Goal: Task Accomplishment & Management: Use online tool/utility

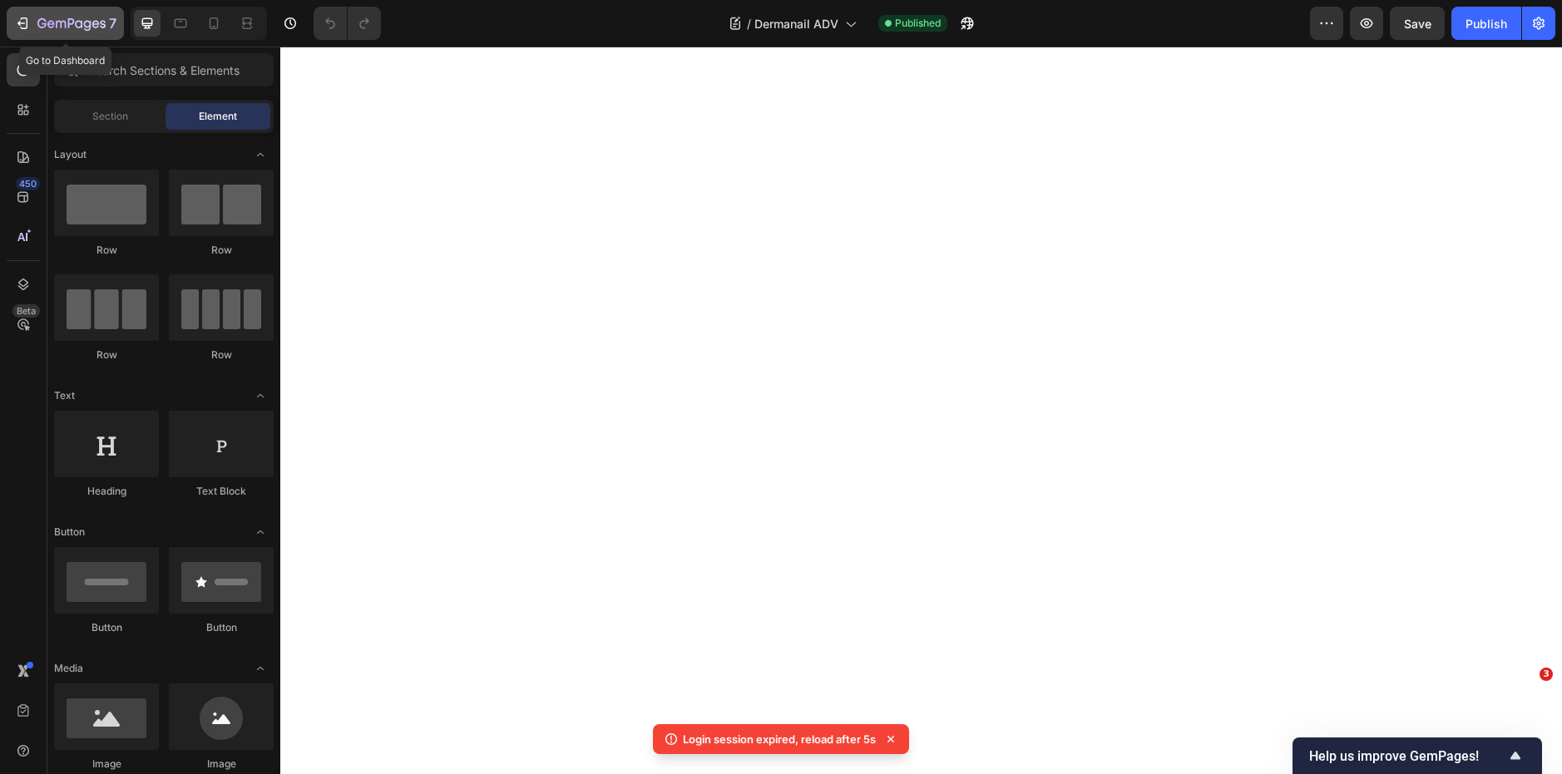
click at [35, 28] on div "7" at bounding box center [65, 23] width 102 height 20
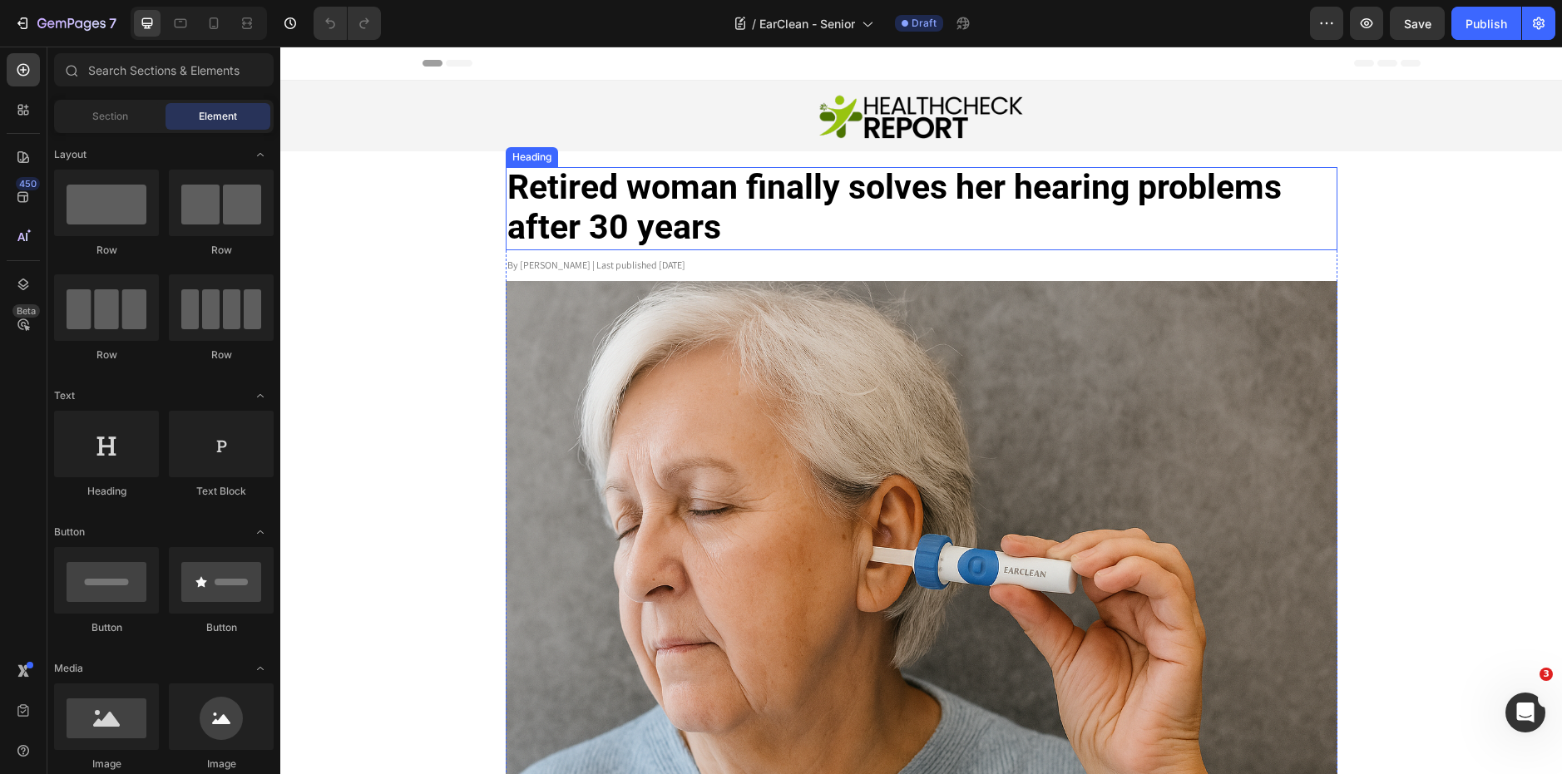
click at [699, 231] on strong "Retired woman finally solves her hearing problems after 30 years" at bounding box center [894, 207] width 774 height 80
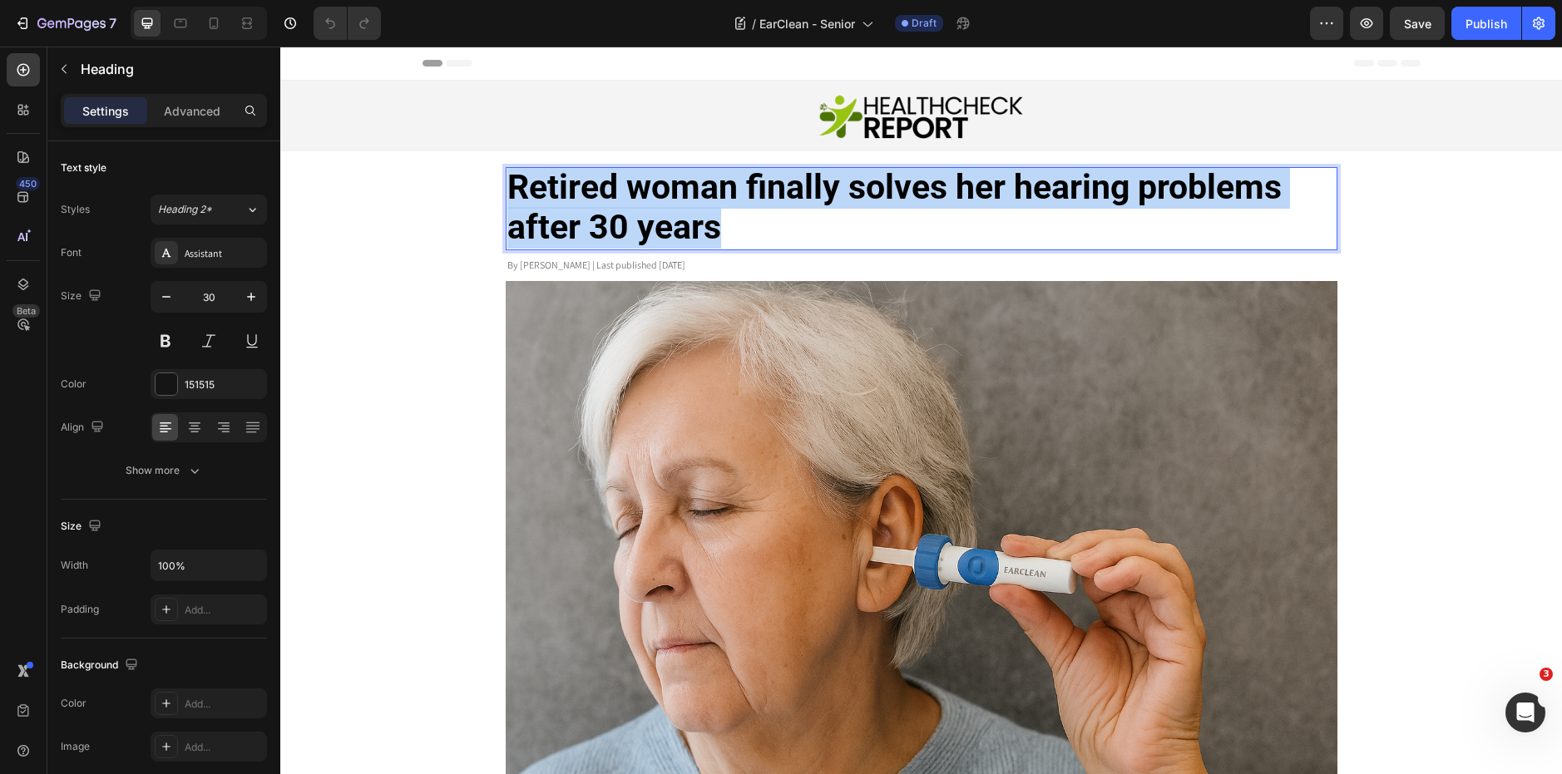
click at [699, 231] on strong "Retired woman finally solves her hearing problems after 30 years" at bounding box center [894, 207] width 774 height 80
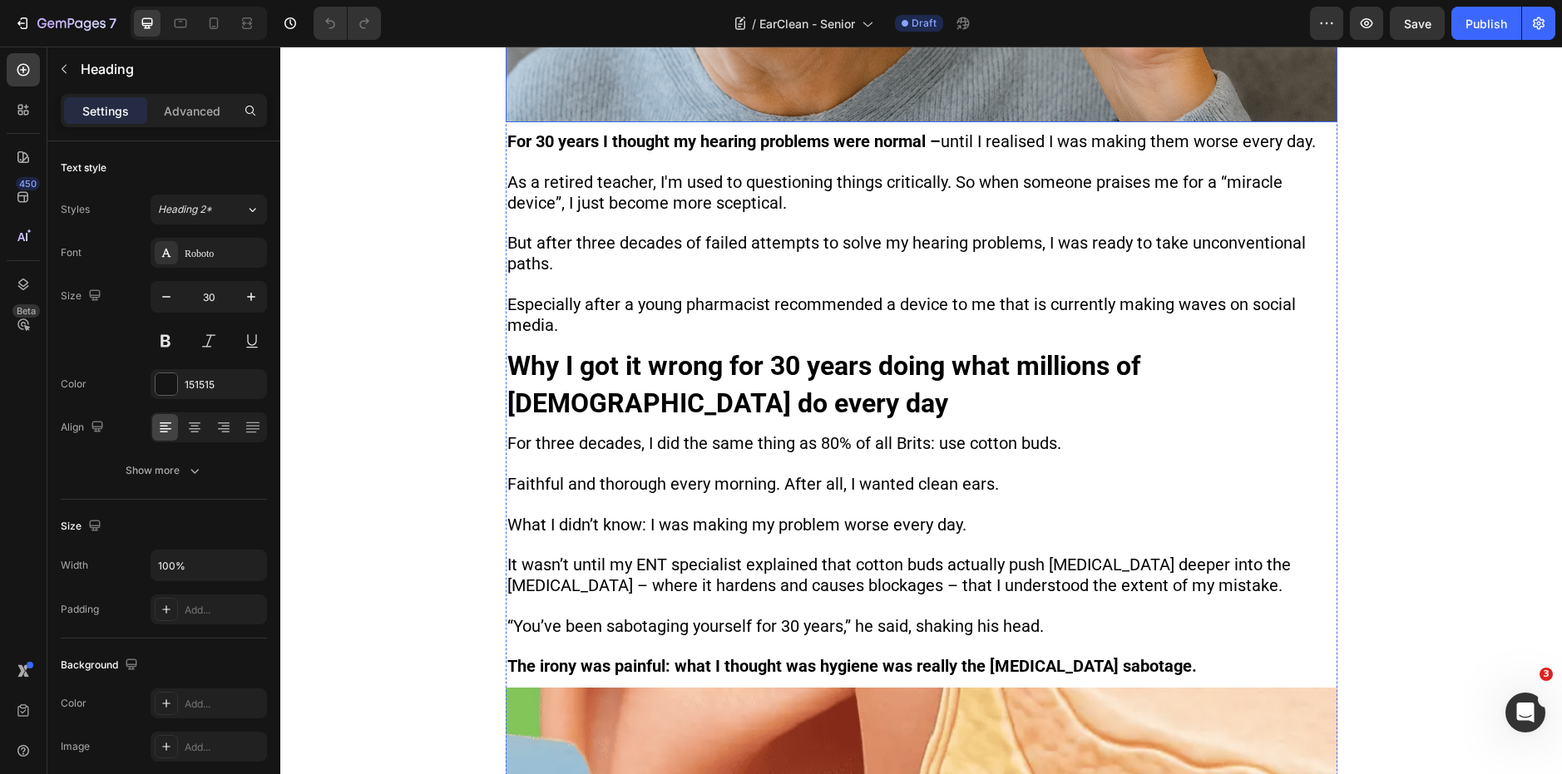
scroll to position [714, 0]
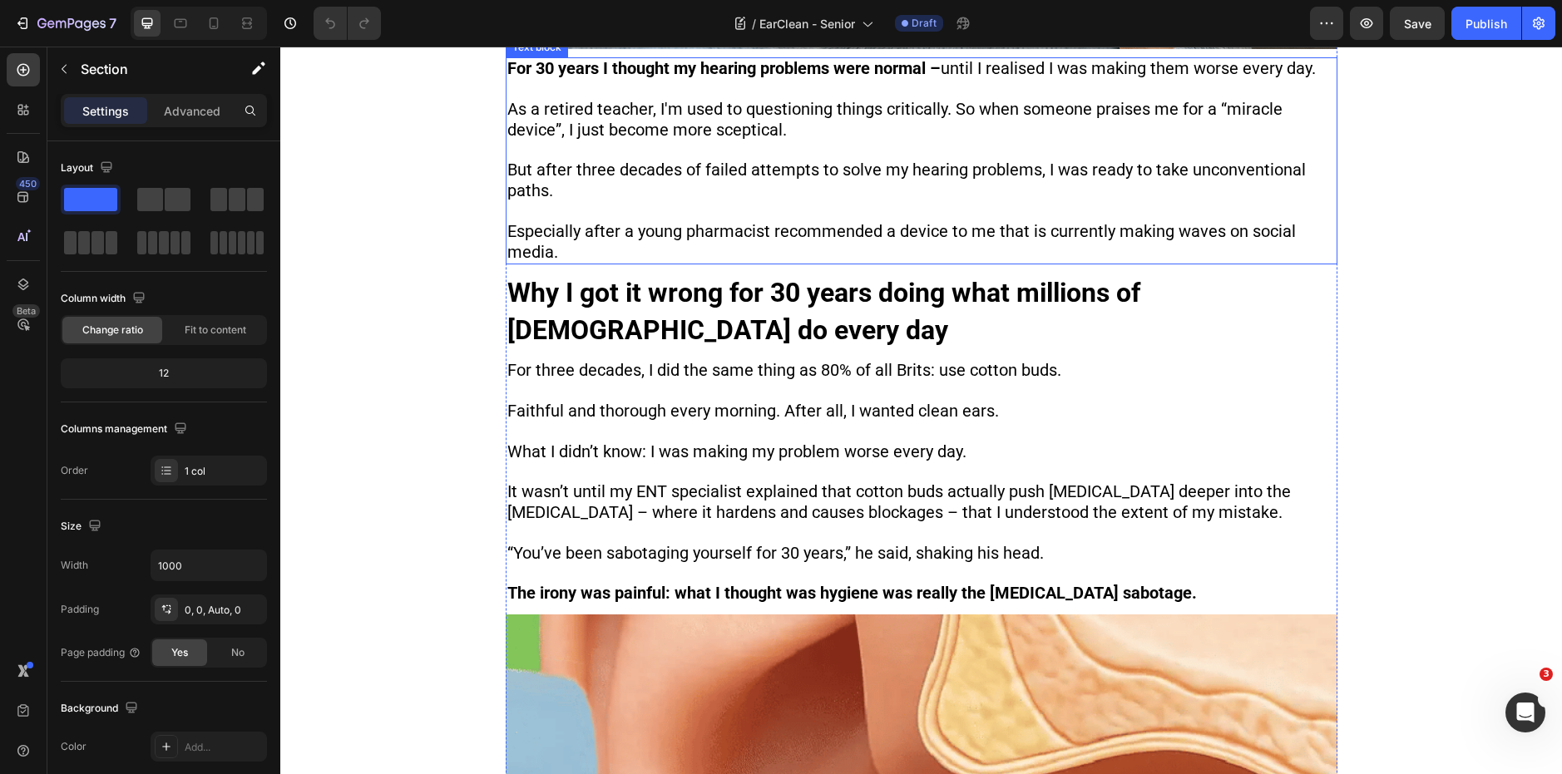
scroll to position [787, 0]
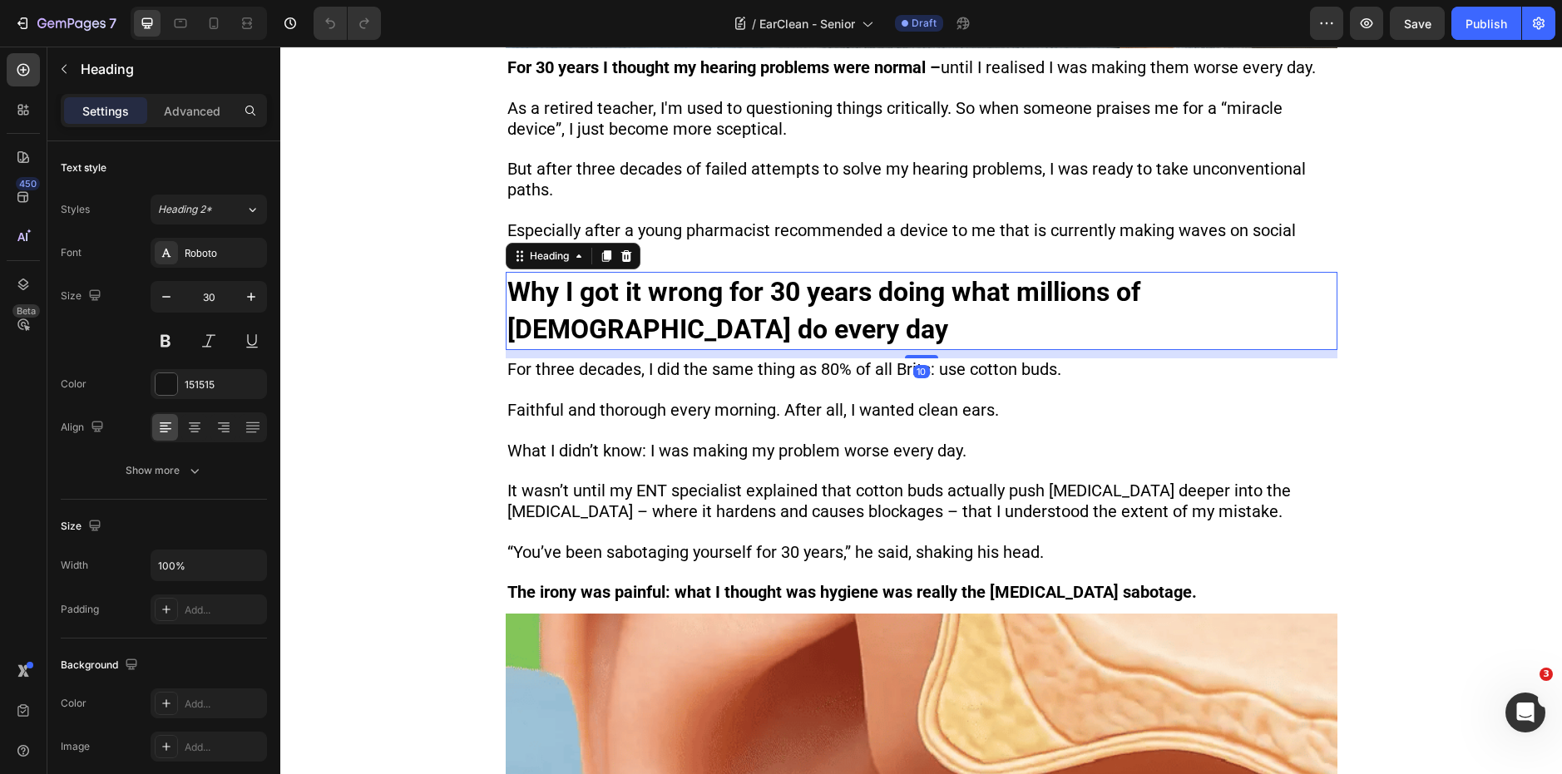
click at [1140, 299] on strong "Why I got it wrong for 30 years doing what millions of Brits do every day" at bounding box center [823, 310] width 633 height 69
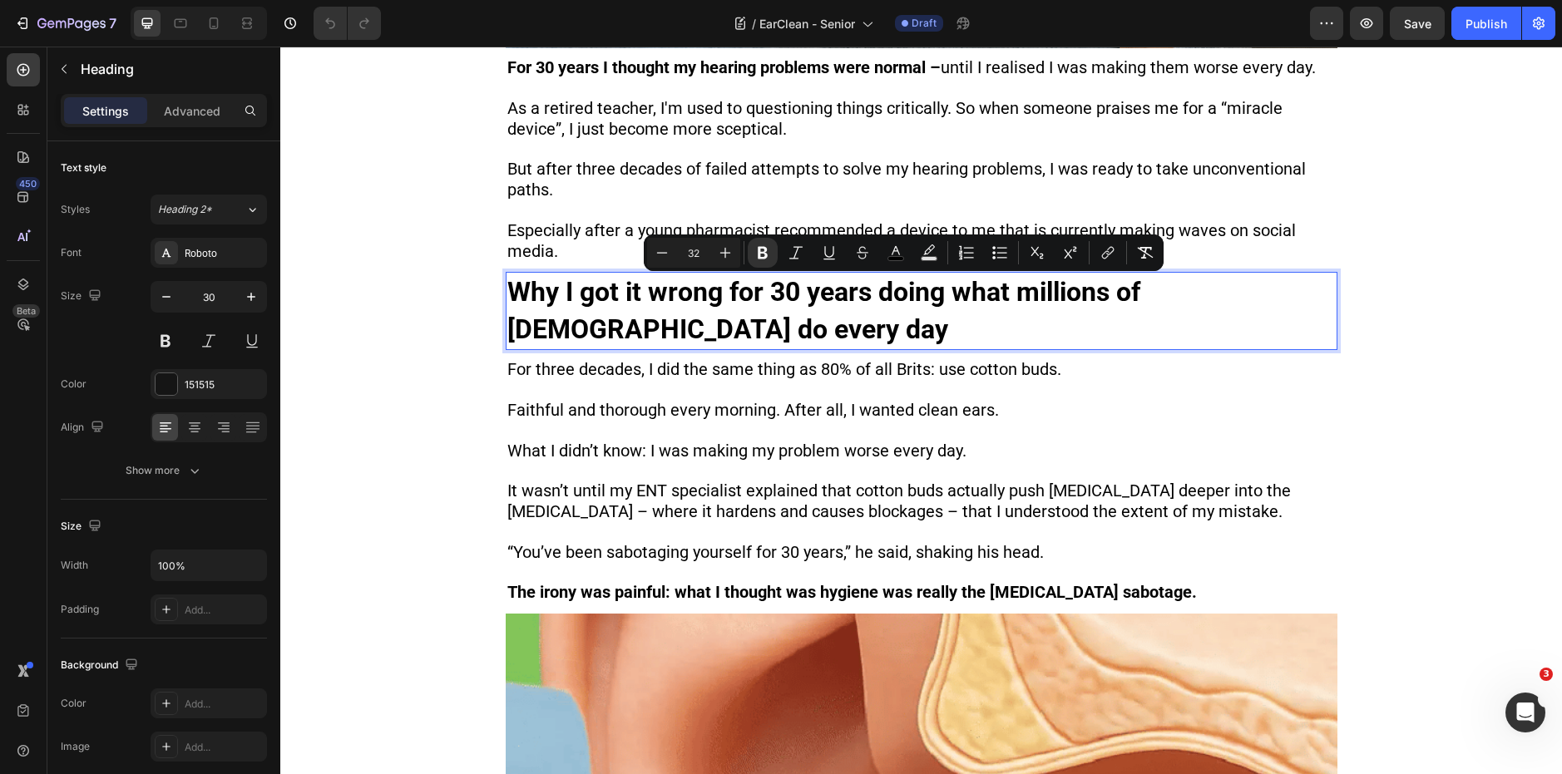
click at [1140, 294] on strong "Why I got it wrong for 30 years doing what millions of Brits do every day" at bounding box center [823, 310] width 633 height 69
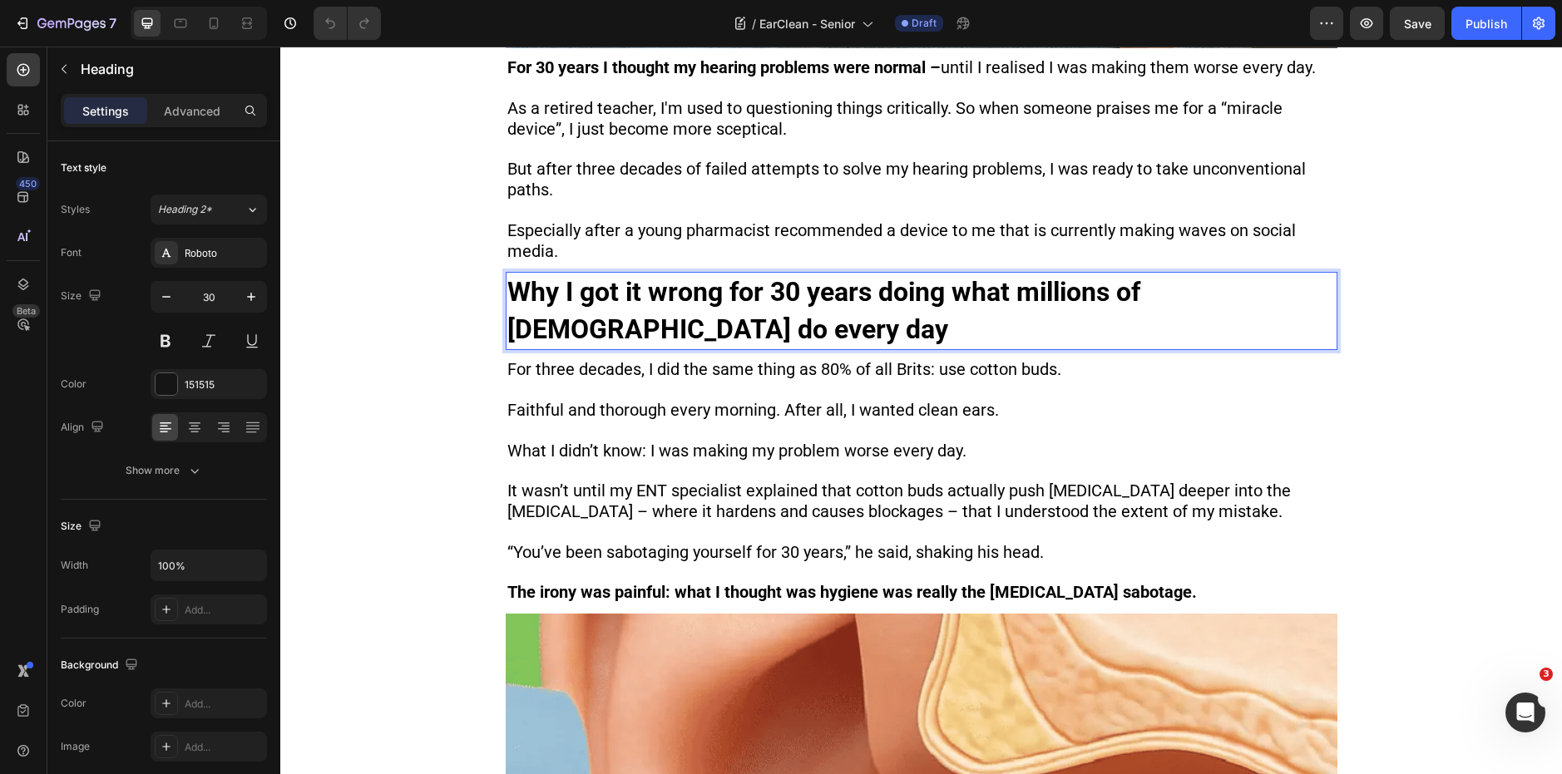
click at [1140, 298] on strong "Why I got it wrong for 30 years doing what millions of Brits do every day" at bounding box center [823, 310] width 633 height 69
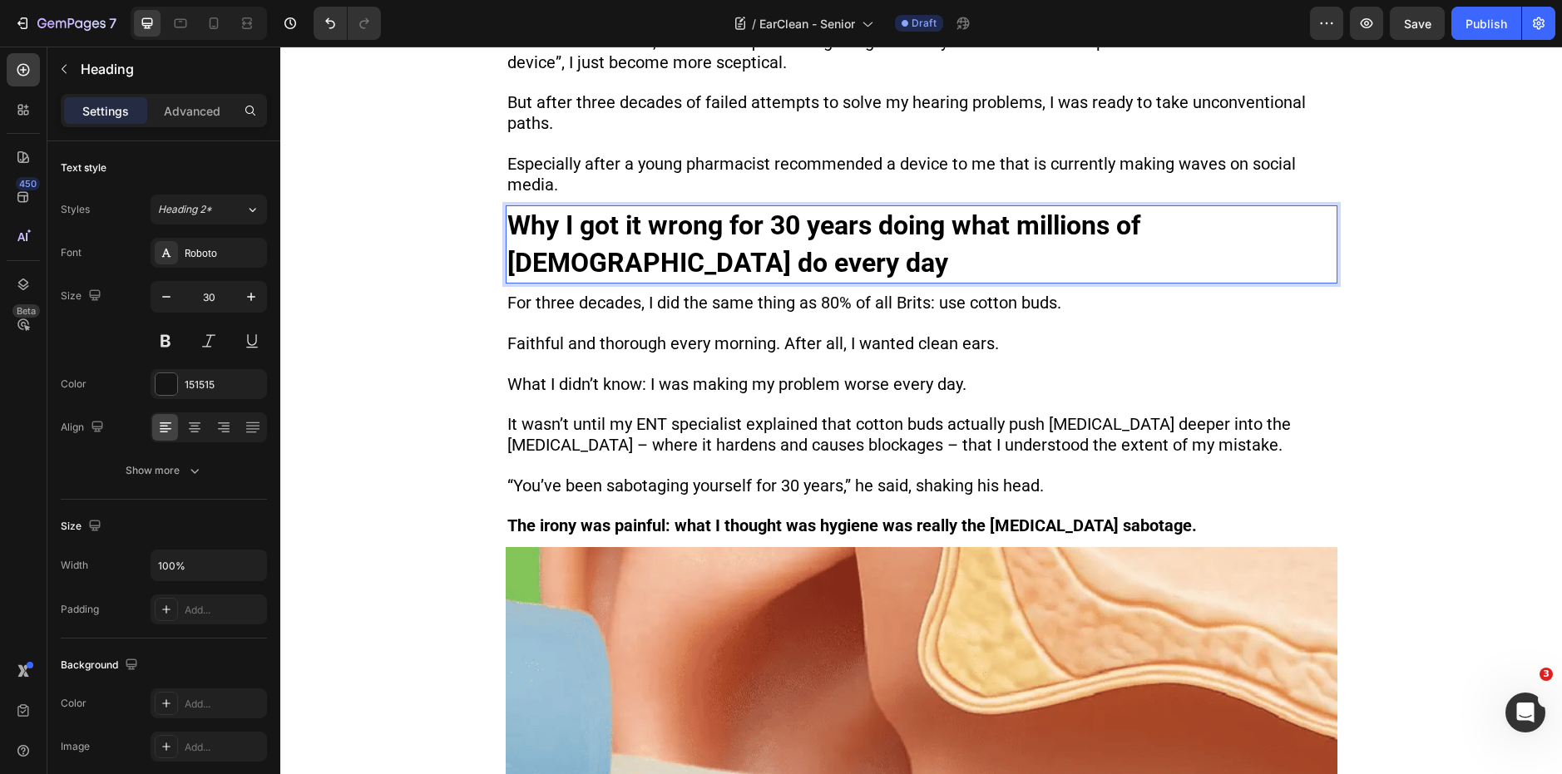
scroll to position [857, 0]
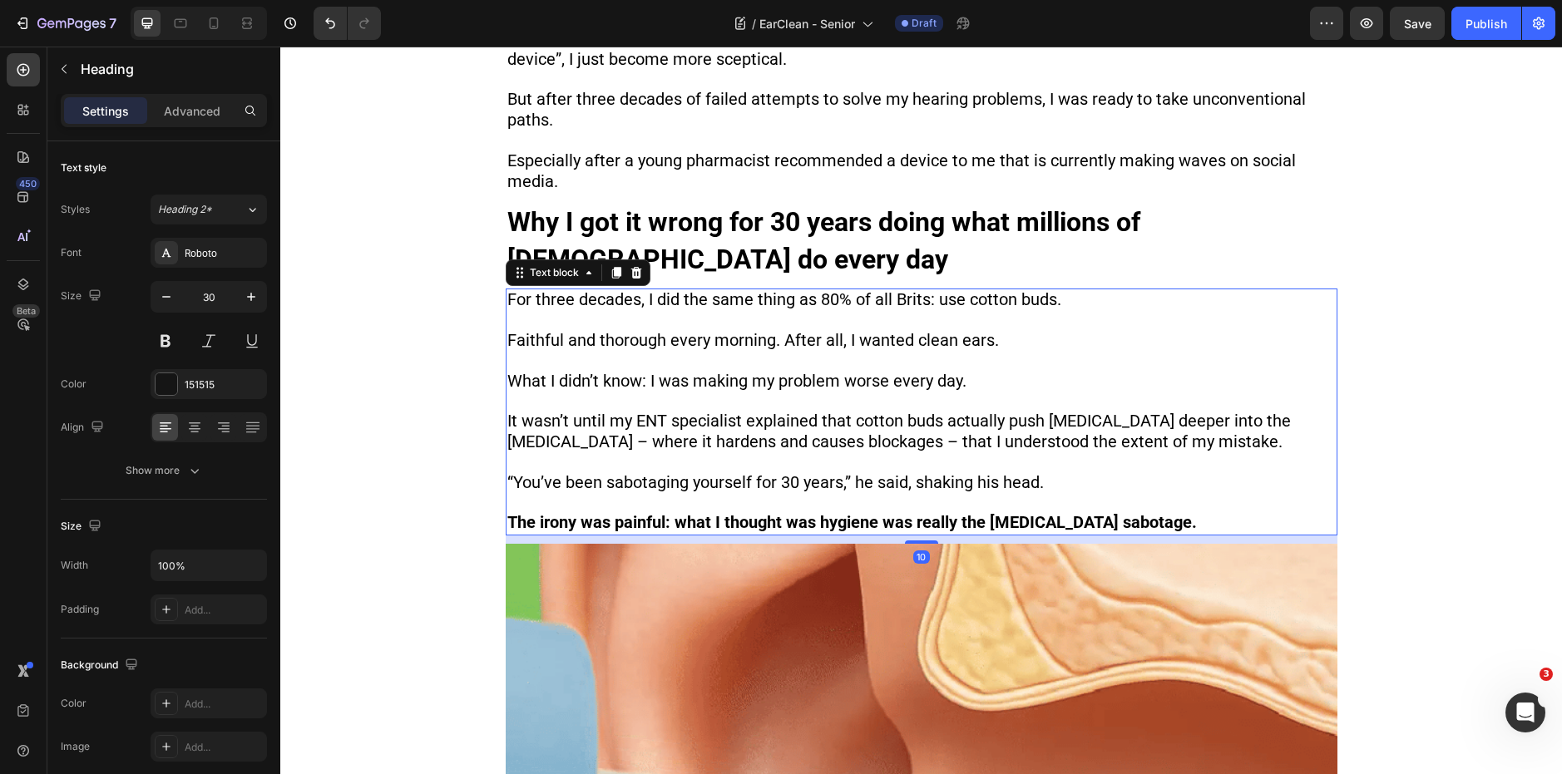
click at [887, 300] on span "For three decades, I did the same thing as 80% of all Brits: use cotton buds." at bounding box center [784, 299] width 554 height 20
click at [899, 301] on span "For three decades, I did the same thing as 80% of all Brits: use cotton buds." at bounding box center [784, 299] width 554 height 20
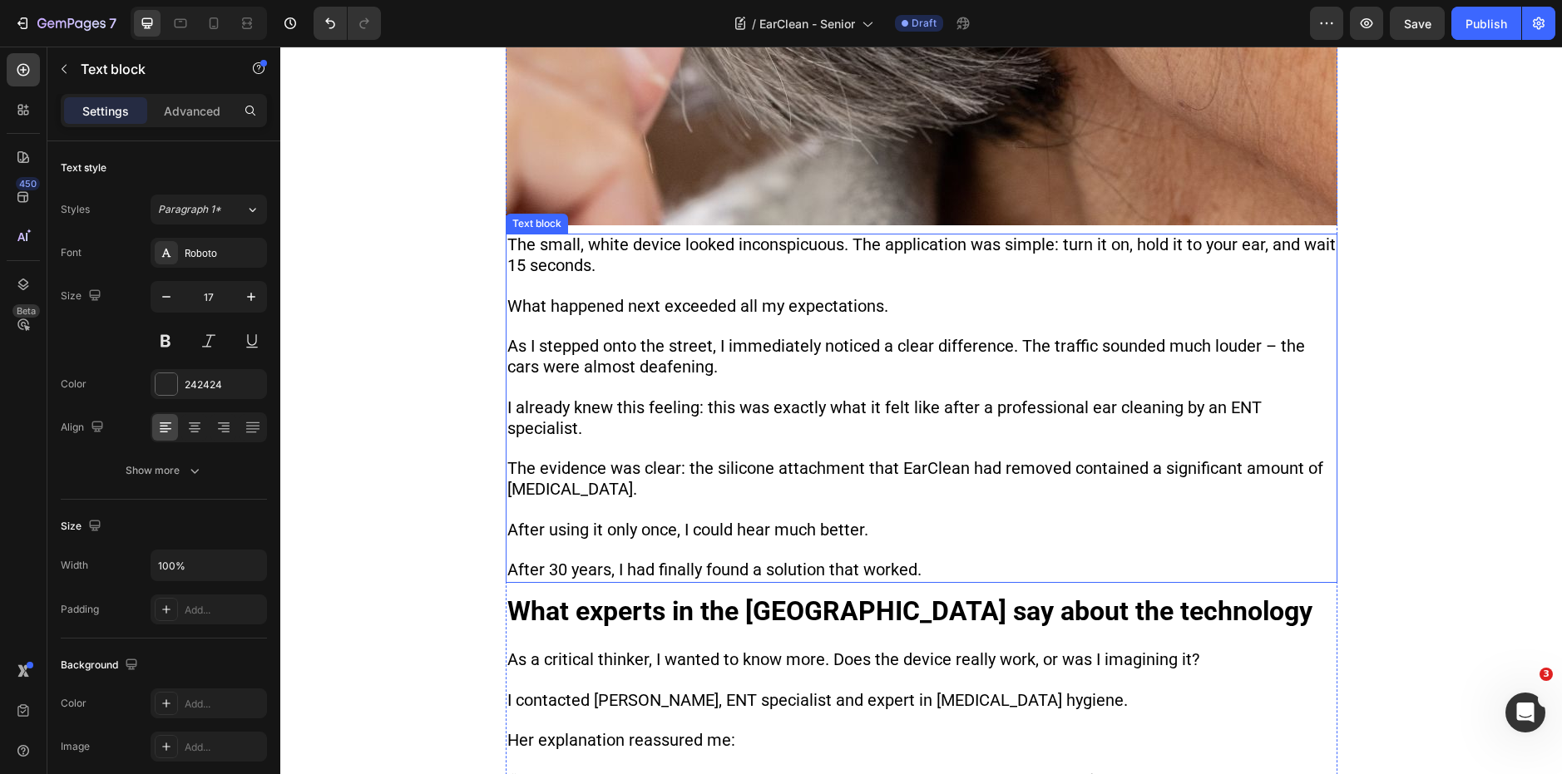
scroll to position [2632, 0]
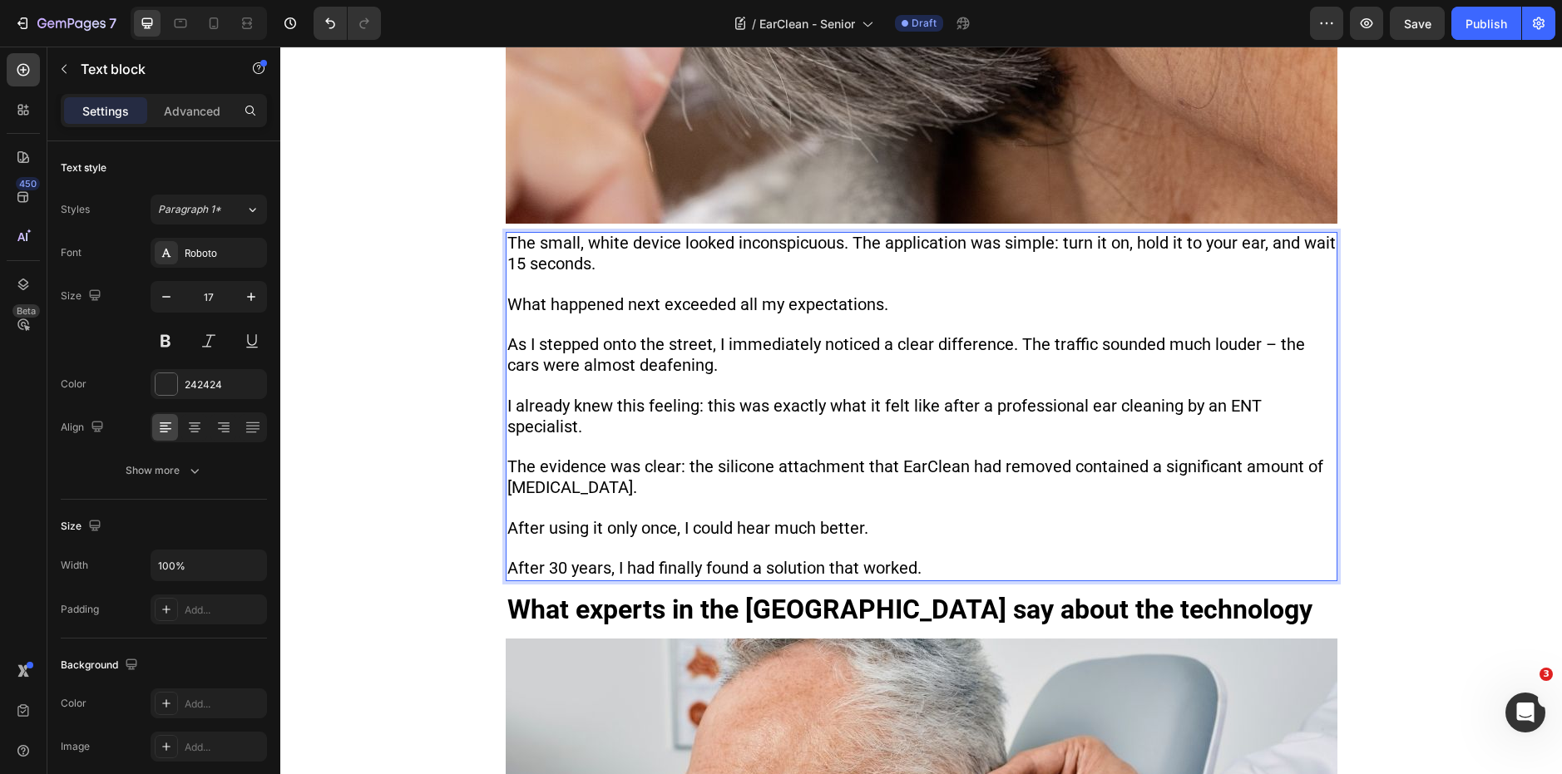
click at [733, 329] on p "Rich Text Editor. Editing area: main" at bounding box center [921, 326] width 828 height 20
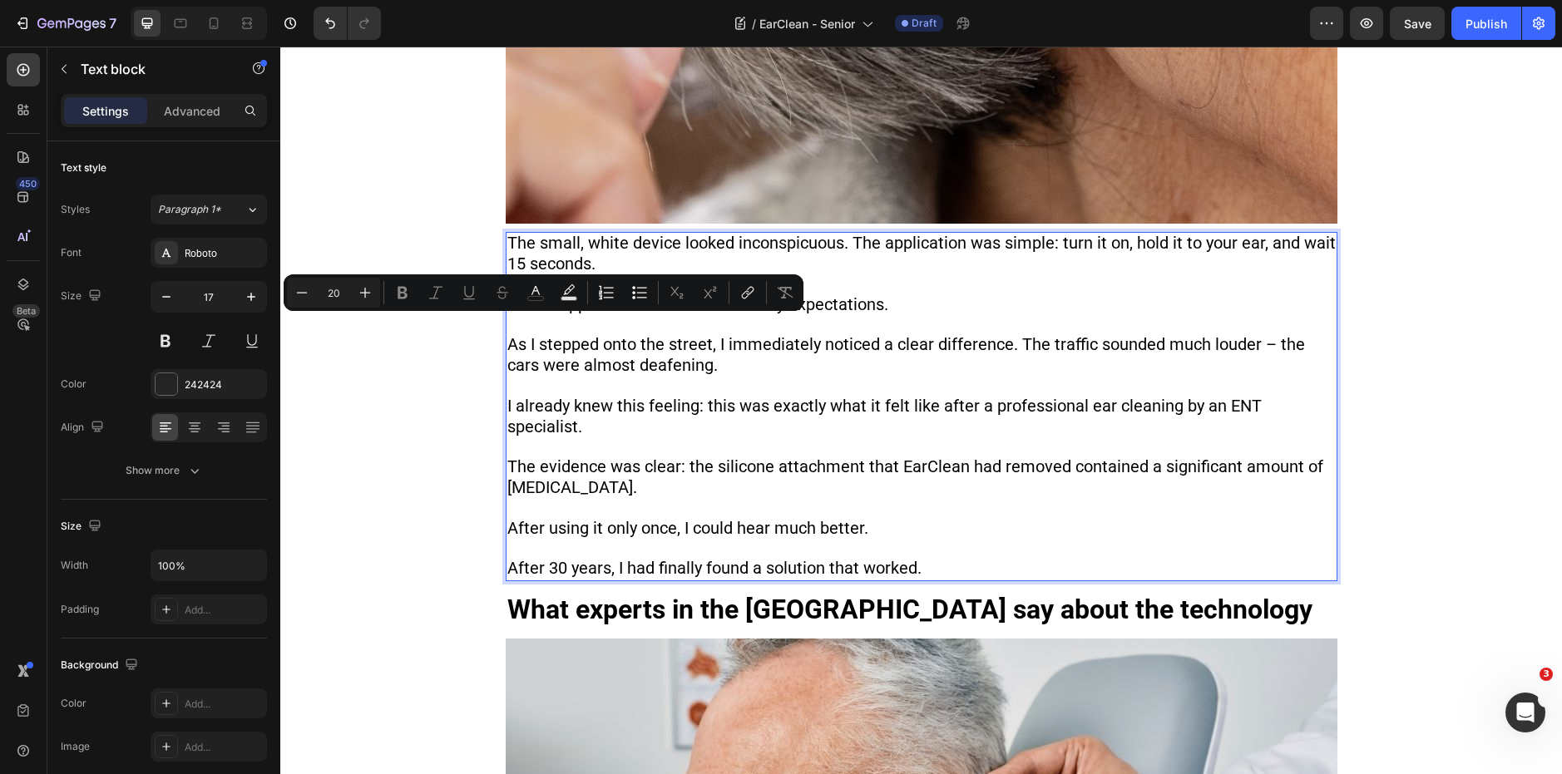
click at [1070, 265] on p "The small, white device looked inconspicuous. The application was simple: turn …" at bounding box center [921, 255] width 828 height 42
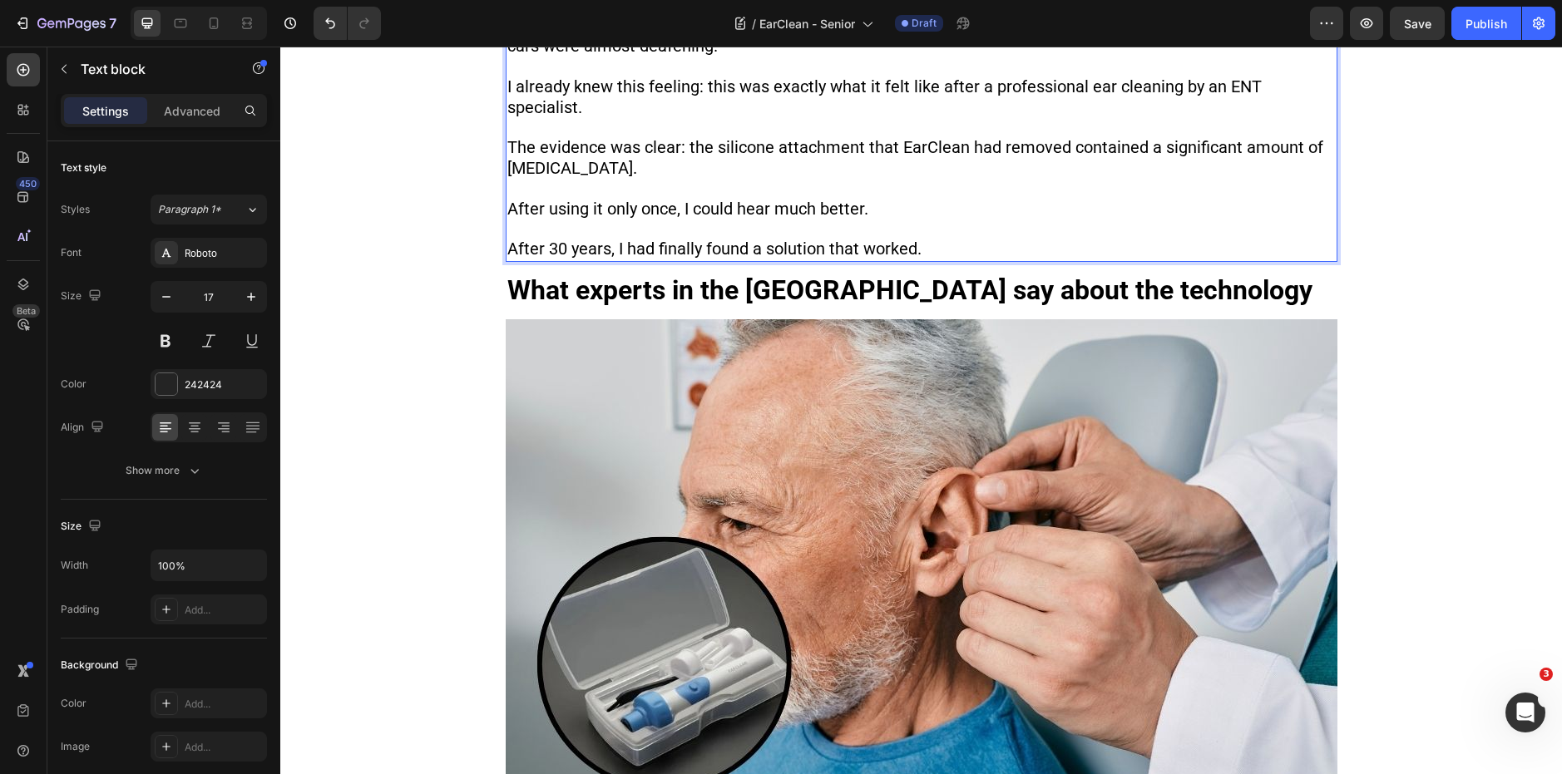
scroll to position [2958, 0]
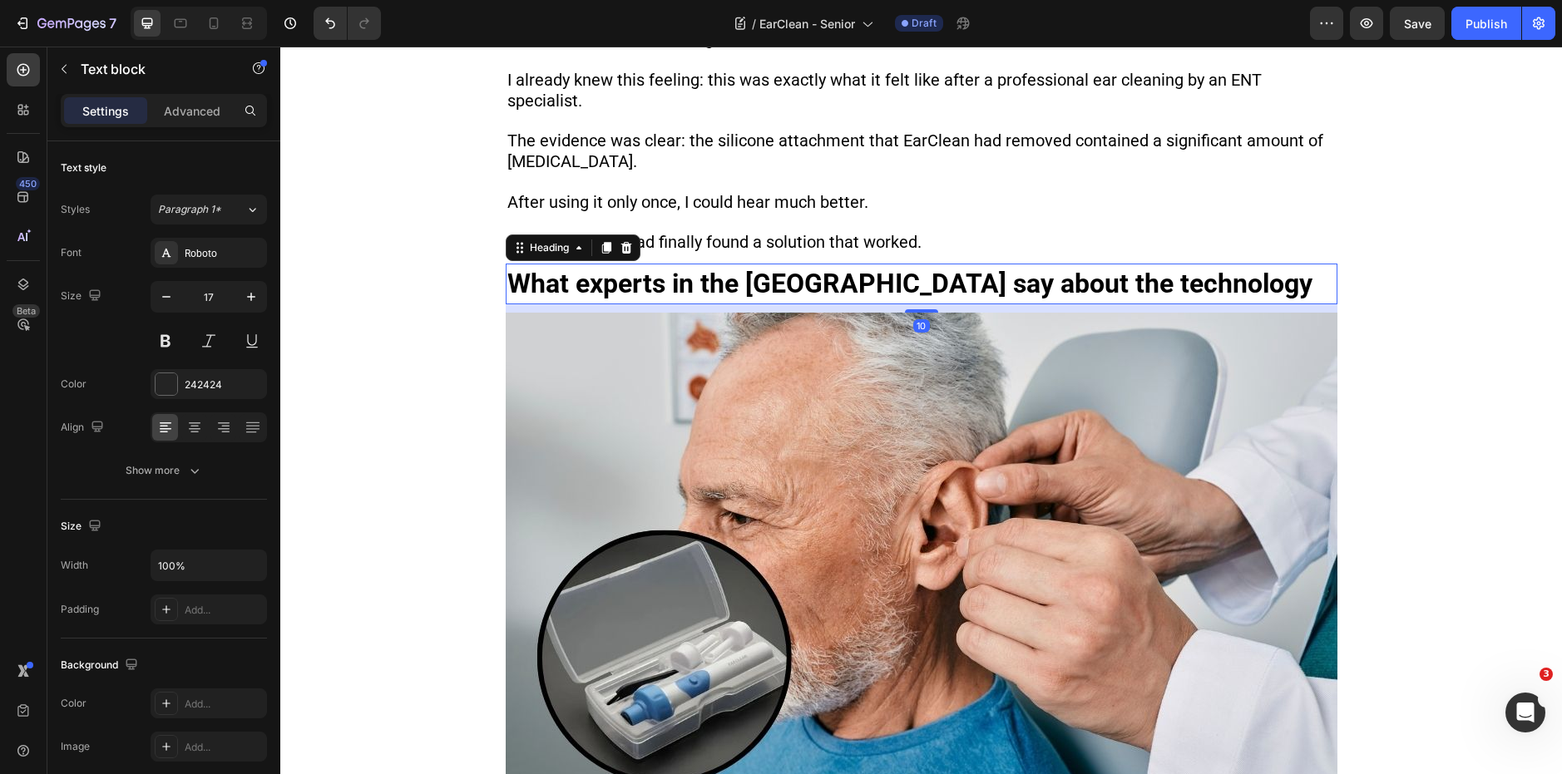
click at [758, 268] on strong "What experts in the UK say about the technology" at bounding box center [909, 284] width 805 height 32
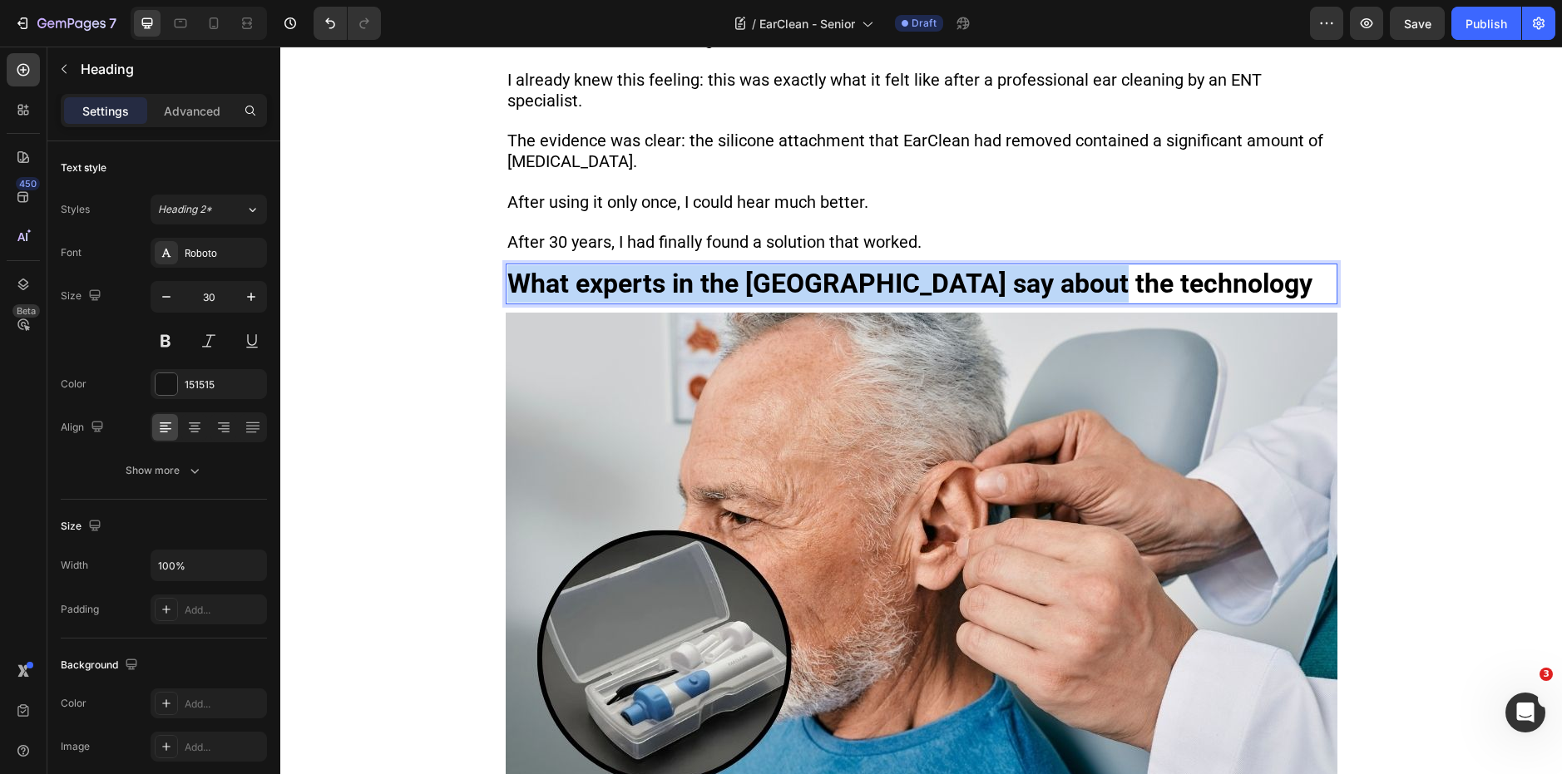
click at [758, 268] on strong "What experts in the UK say about the technology" at bounding box center [909, 284] width 805 height 32
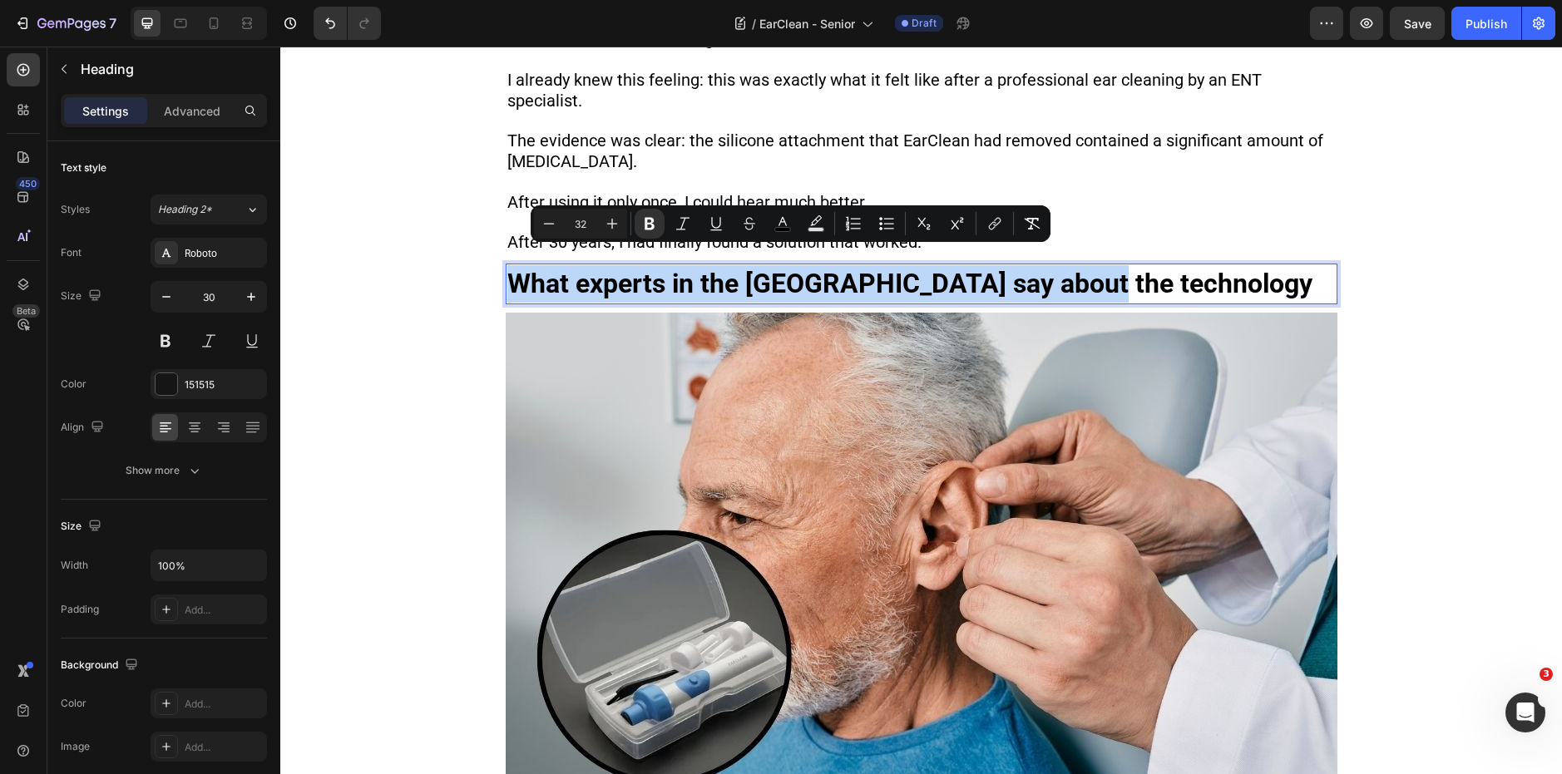
click at [770, 269] on strong "What experts in the UK say about the technology" at bounding box center [909, 284] width 805 height 32
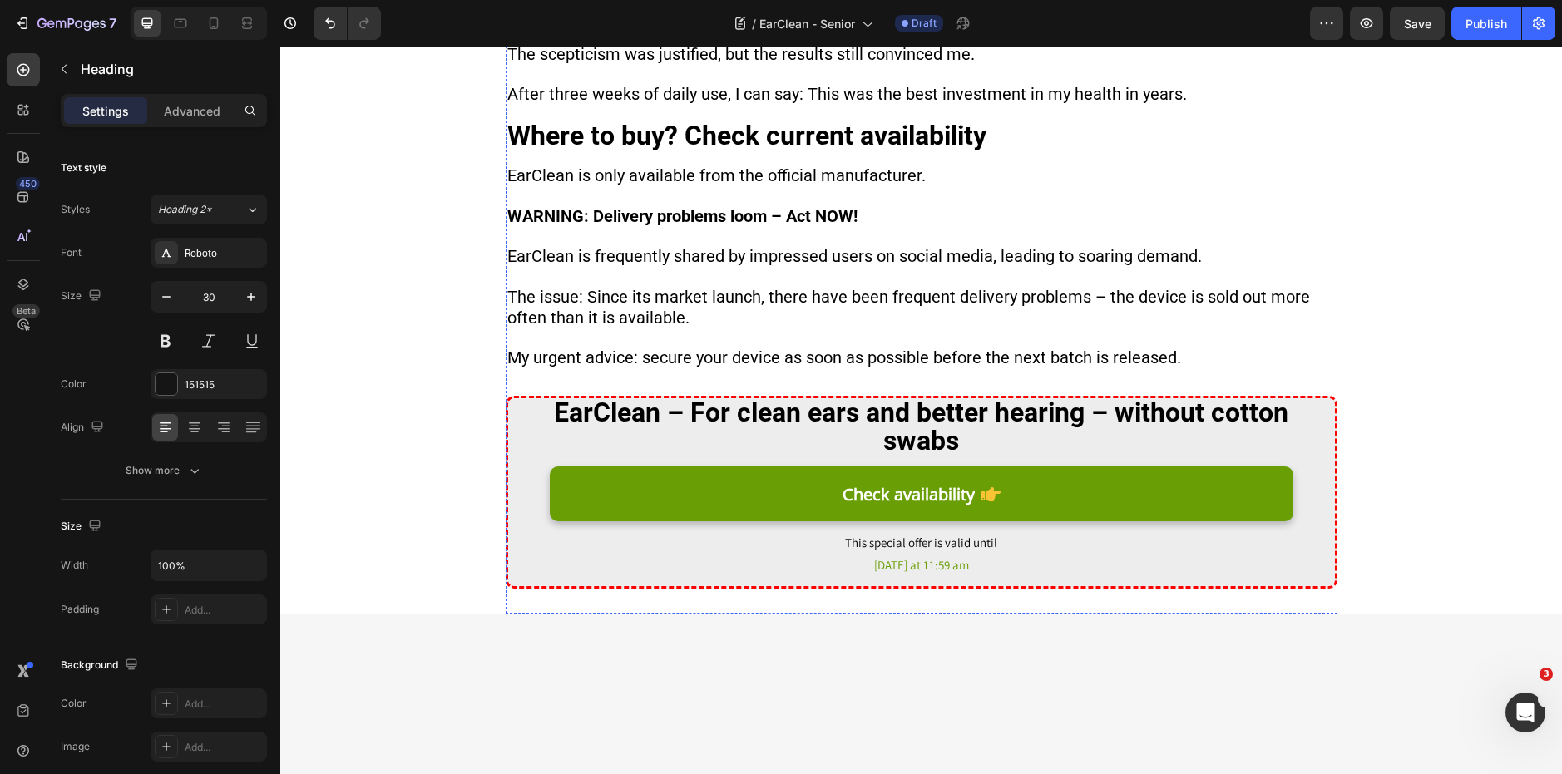
scroll to position [5811, 0]
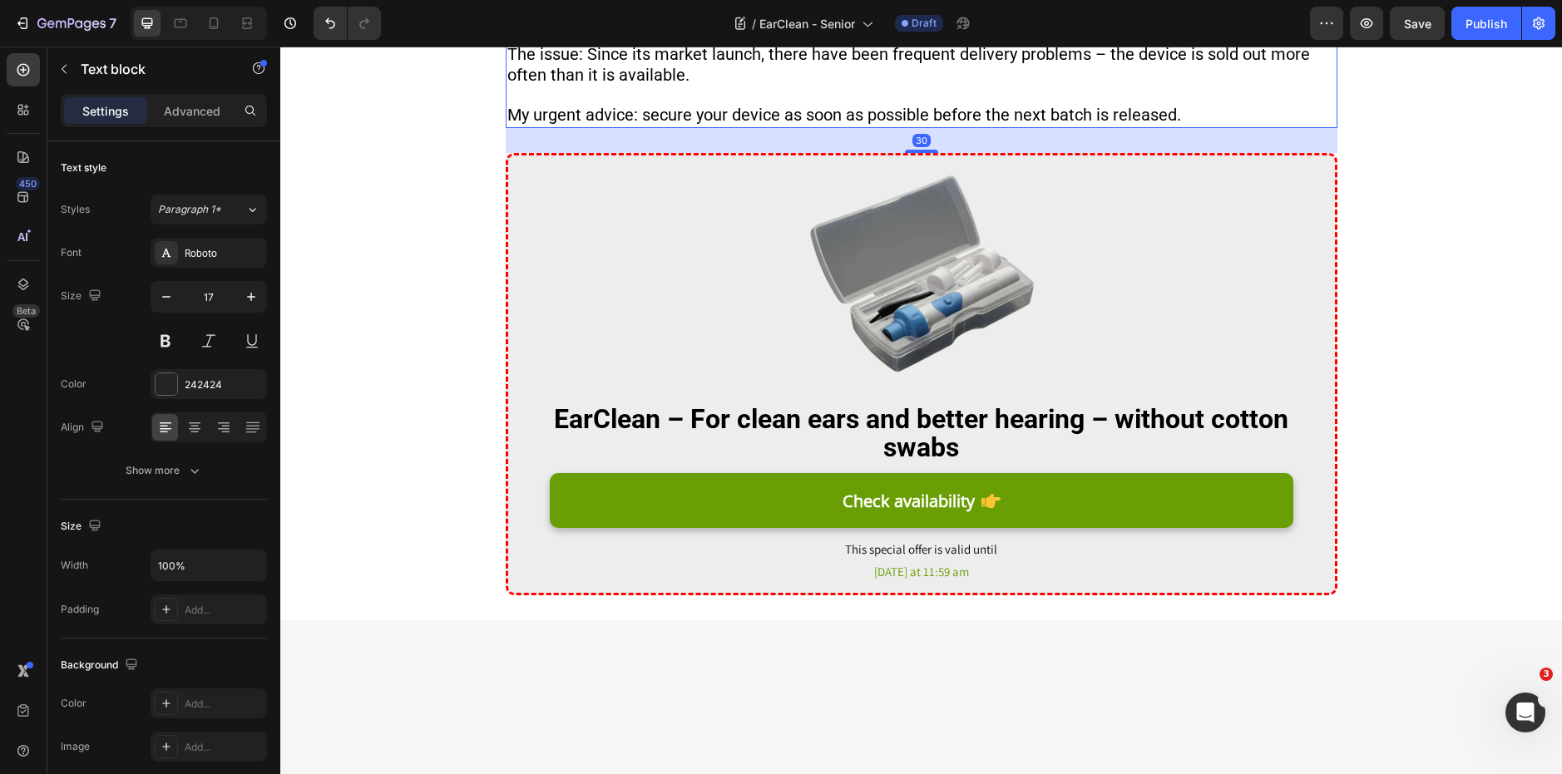
scroll to position [6053, 0]
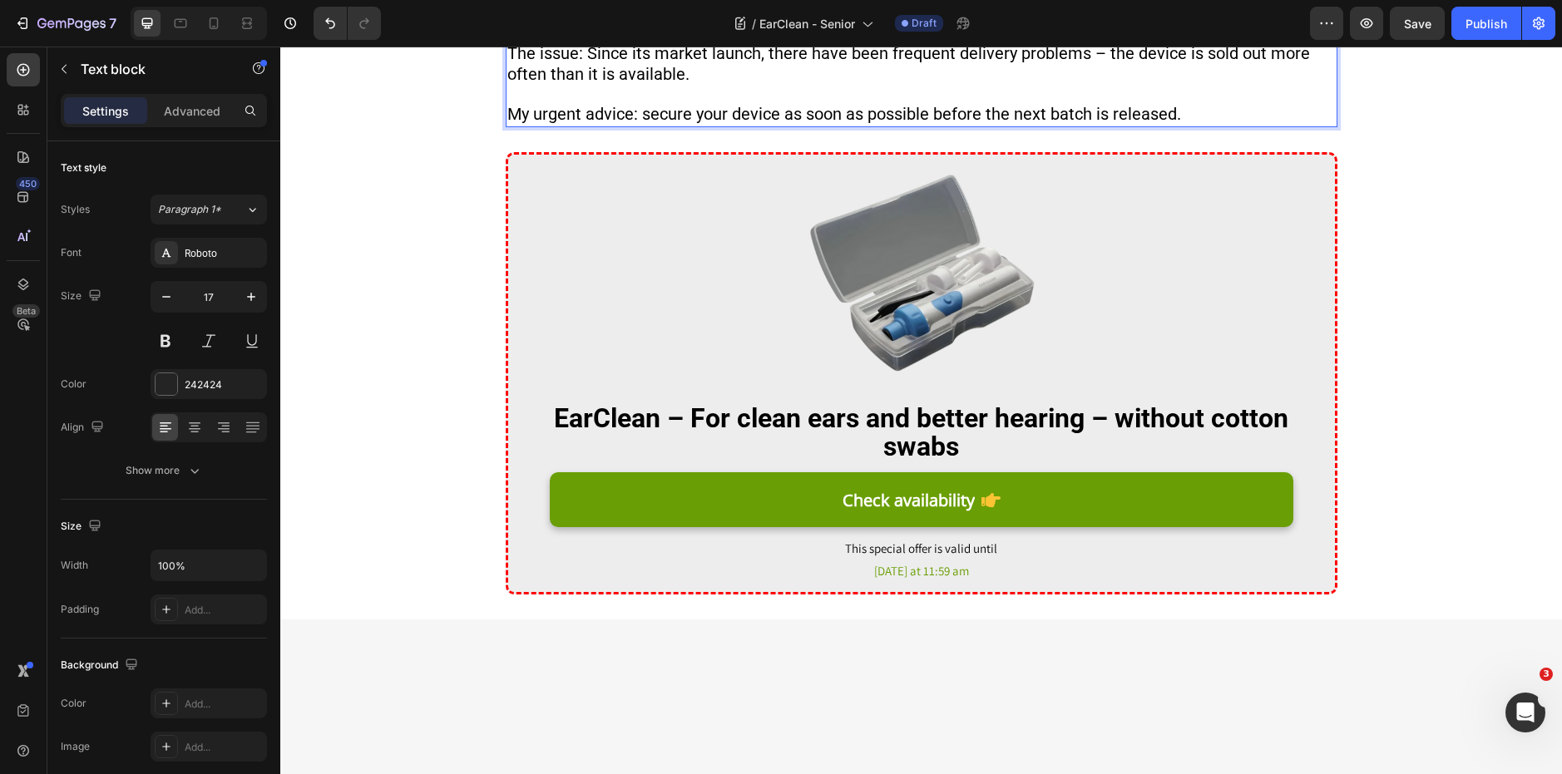
click at [842, 84] on span "The issue: Since its market launch, there have been frequent delivery problems …" at bounding box center [908, 63] width 803 height 41
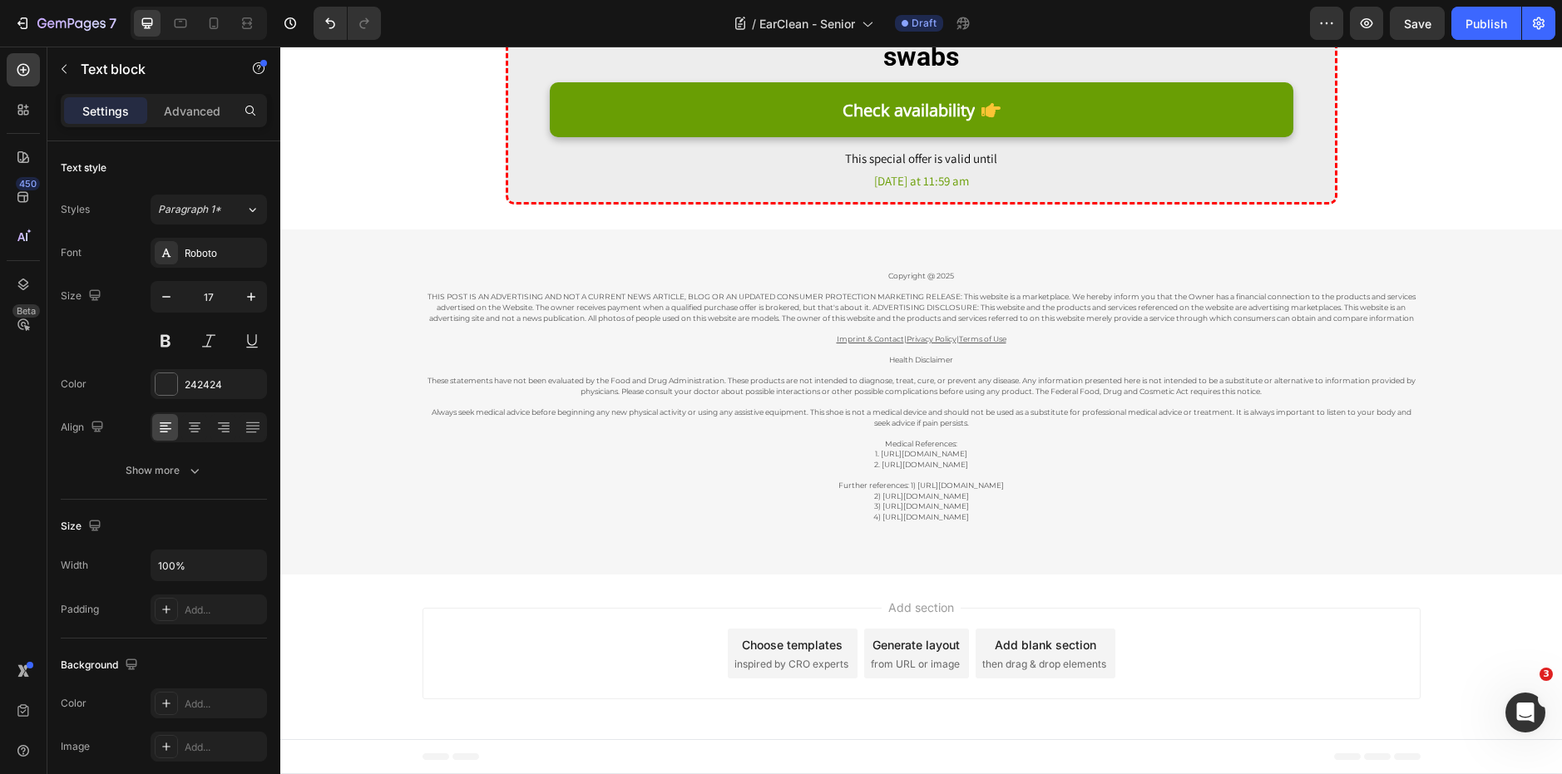
scroll to position [6697, 0]
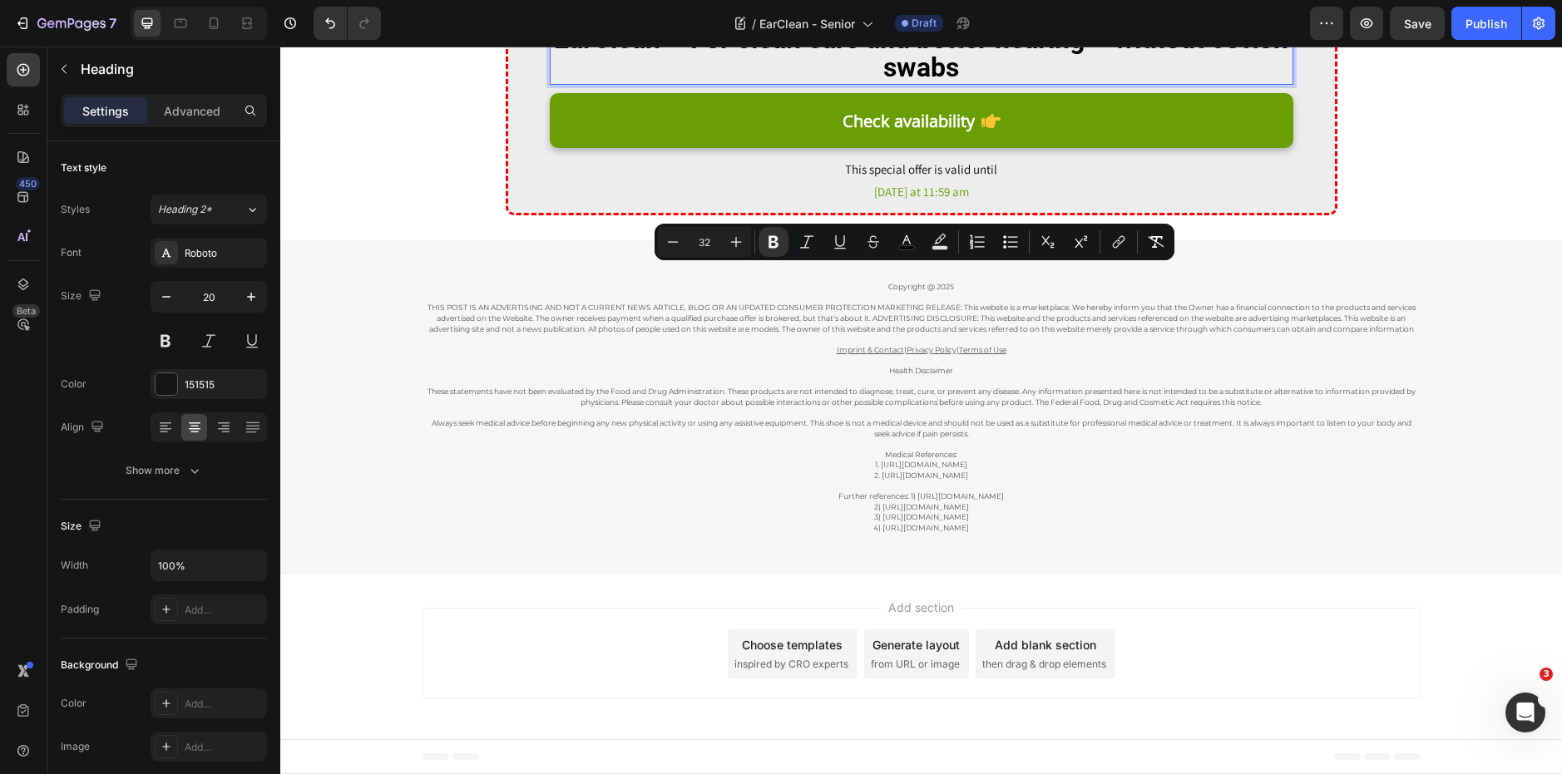
click at [931, 83] on strong "EarClean – For clean ears and better hearing – without cotton swabs" at bounding box center [921, 53] width 734 height 60
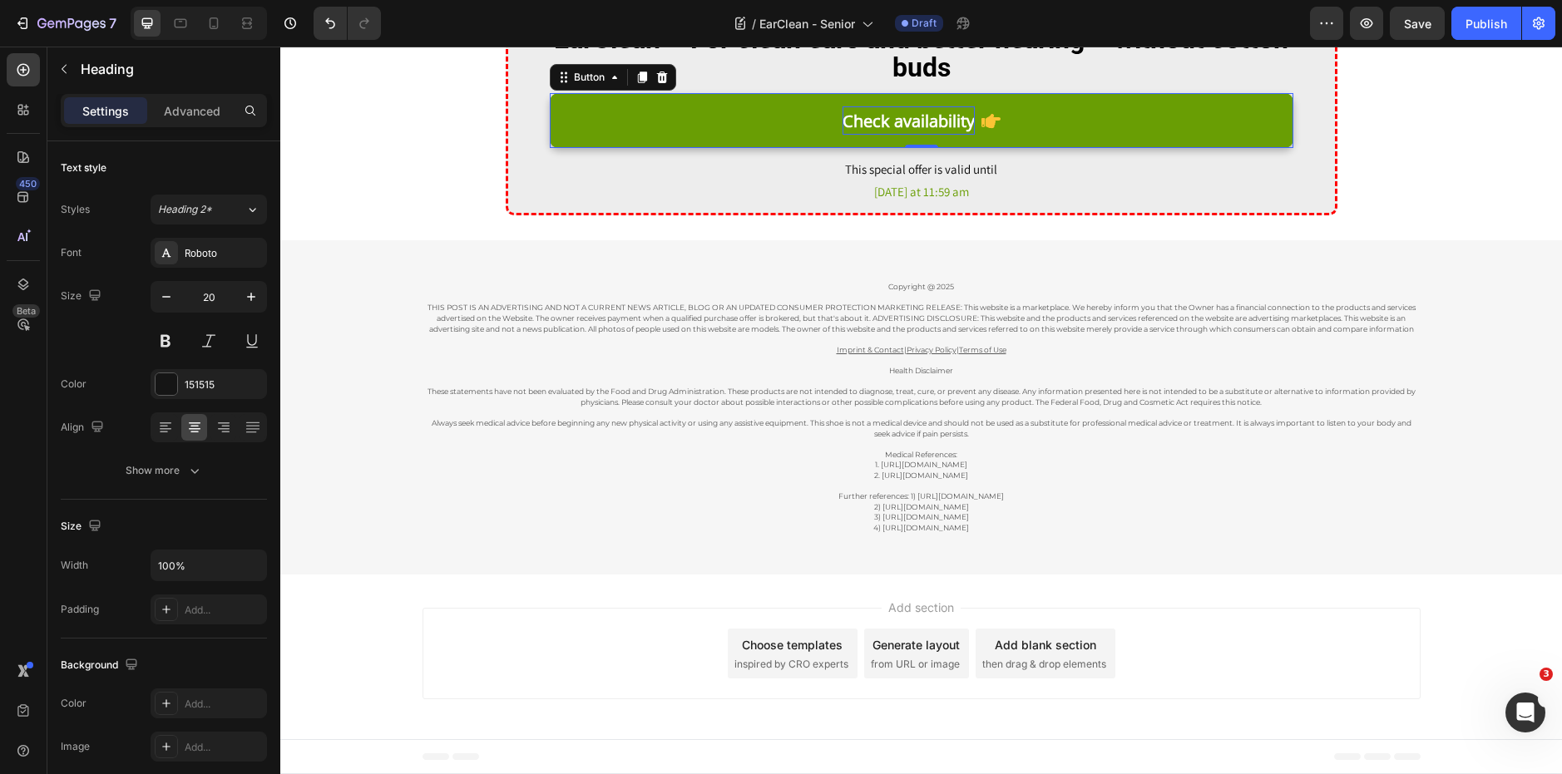
click at [844, 132] on span "Check availability" at bounding box center [908, 121] width 132 height 22
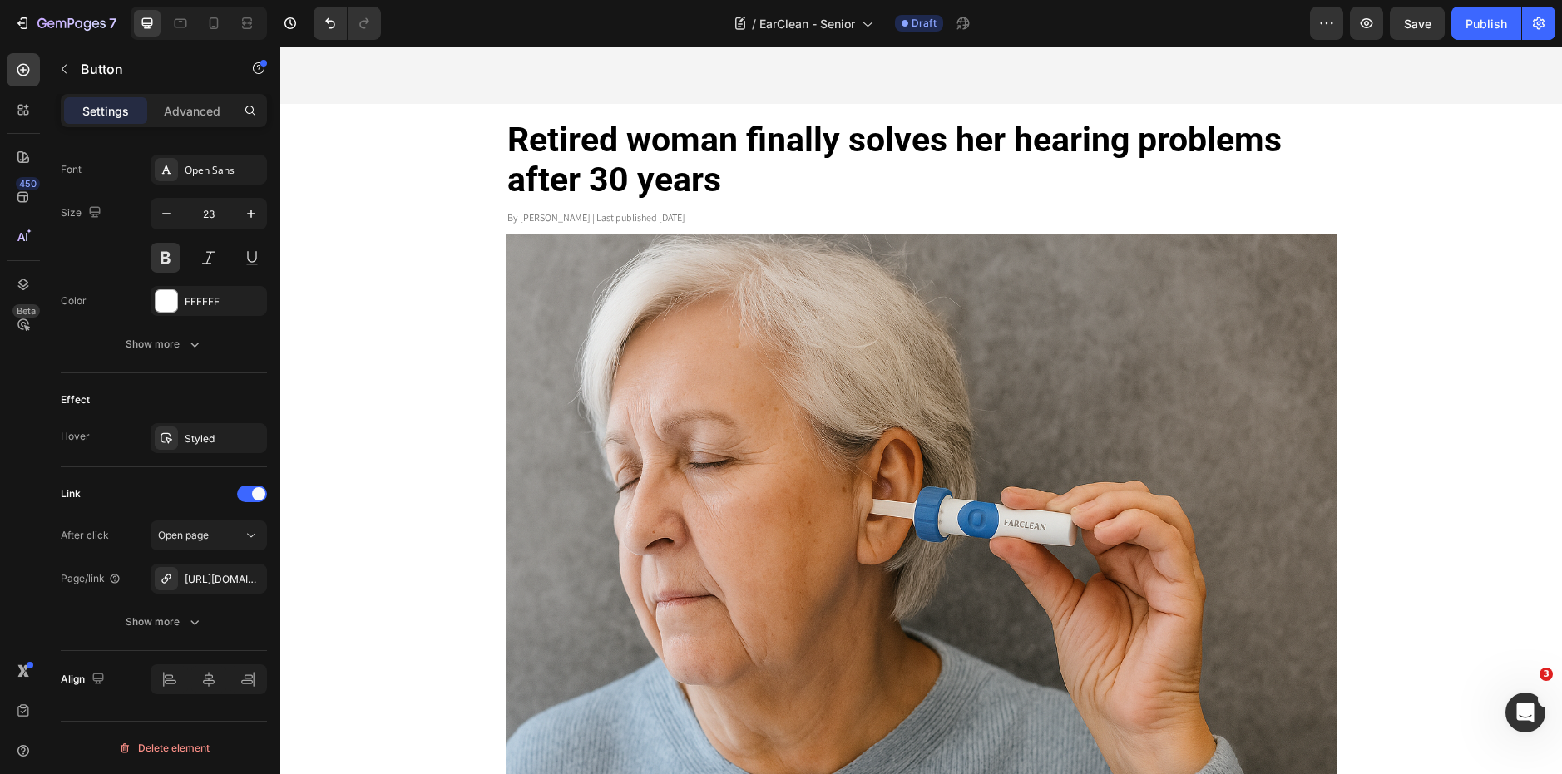
scroll to position [0, 0]
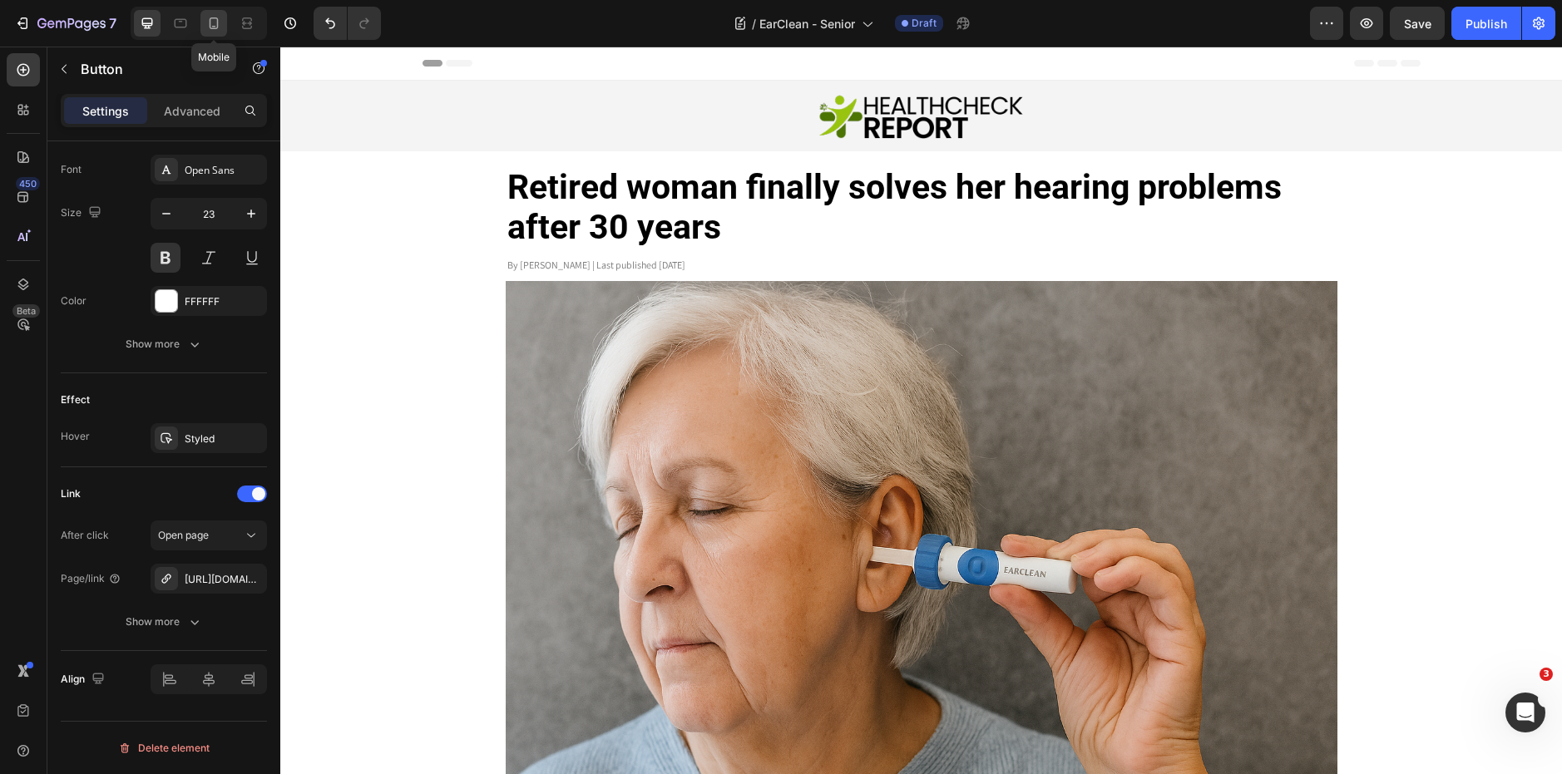
click at [221, 22] on icon at bounding box center [213, 23] width 17 height 17
type input "14"
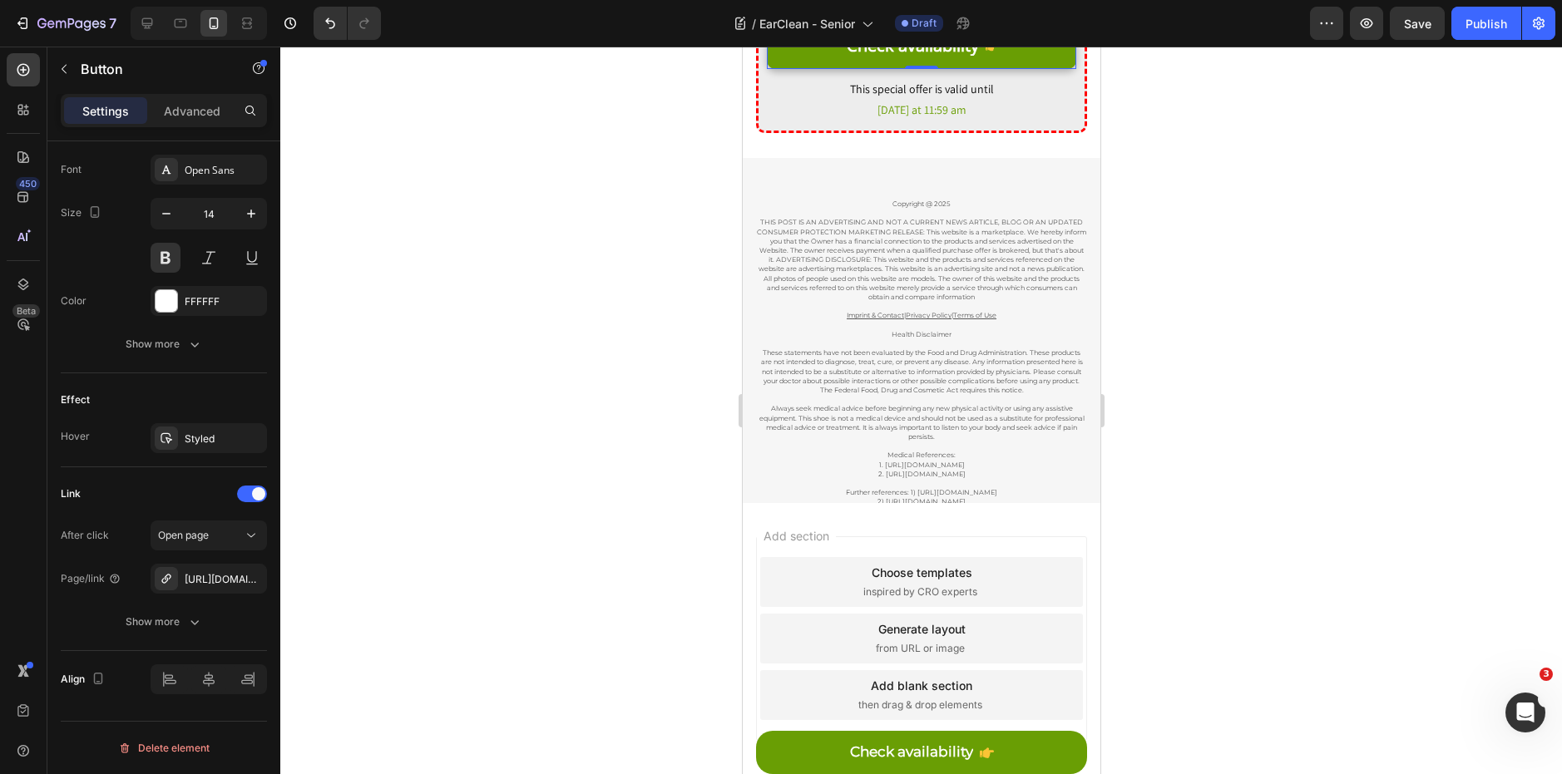
scroll to position [7181, 0]
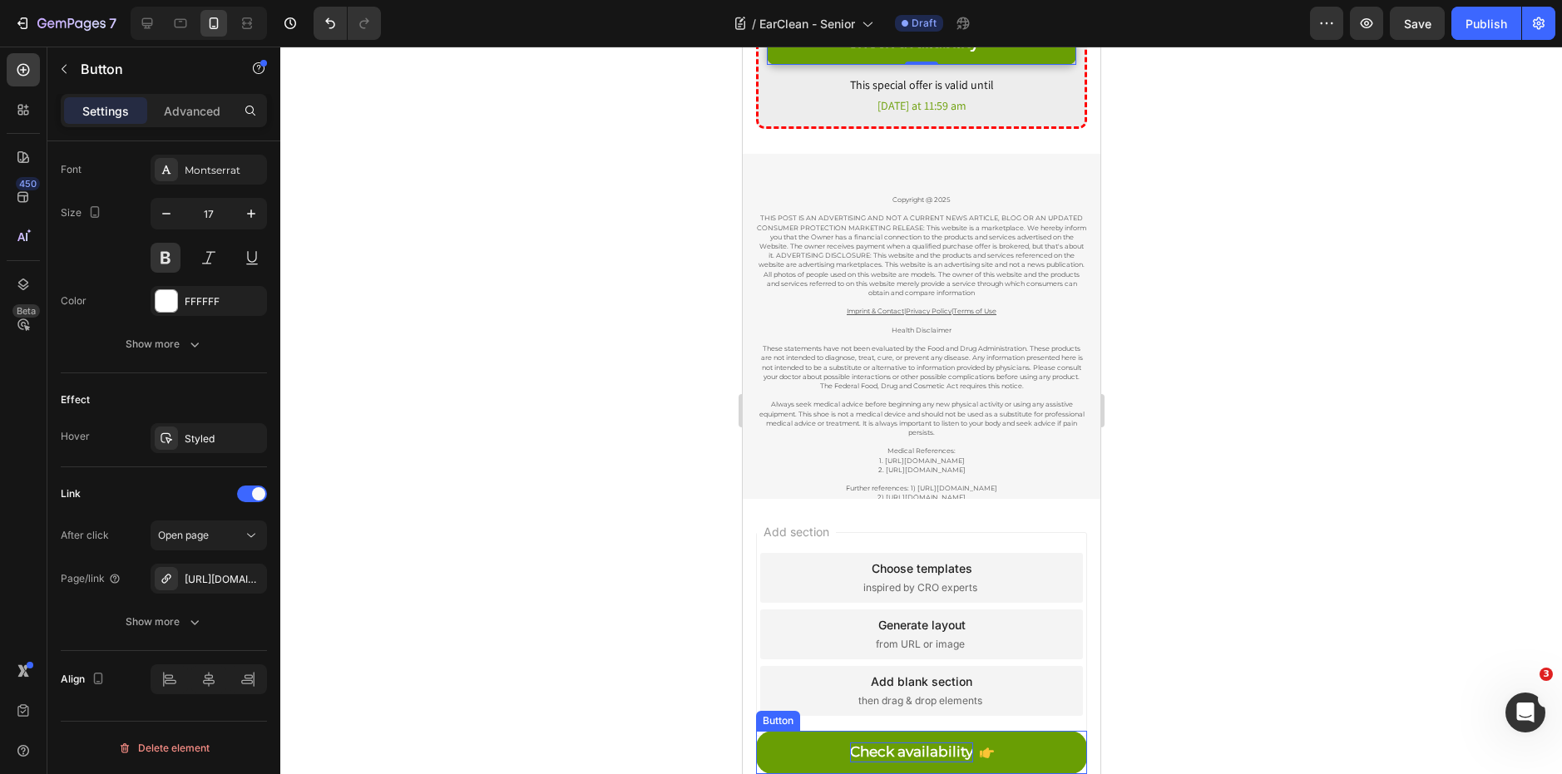
click at [902, 744] on p "Check availability" at bounding box center [910, 753] width 123 height 20
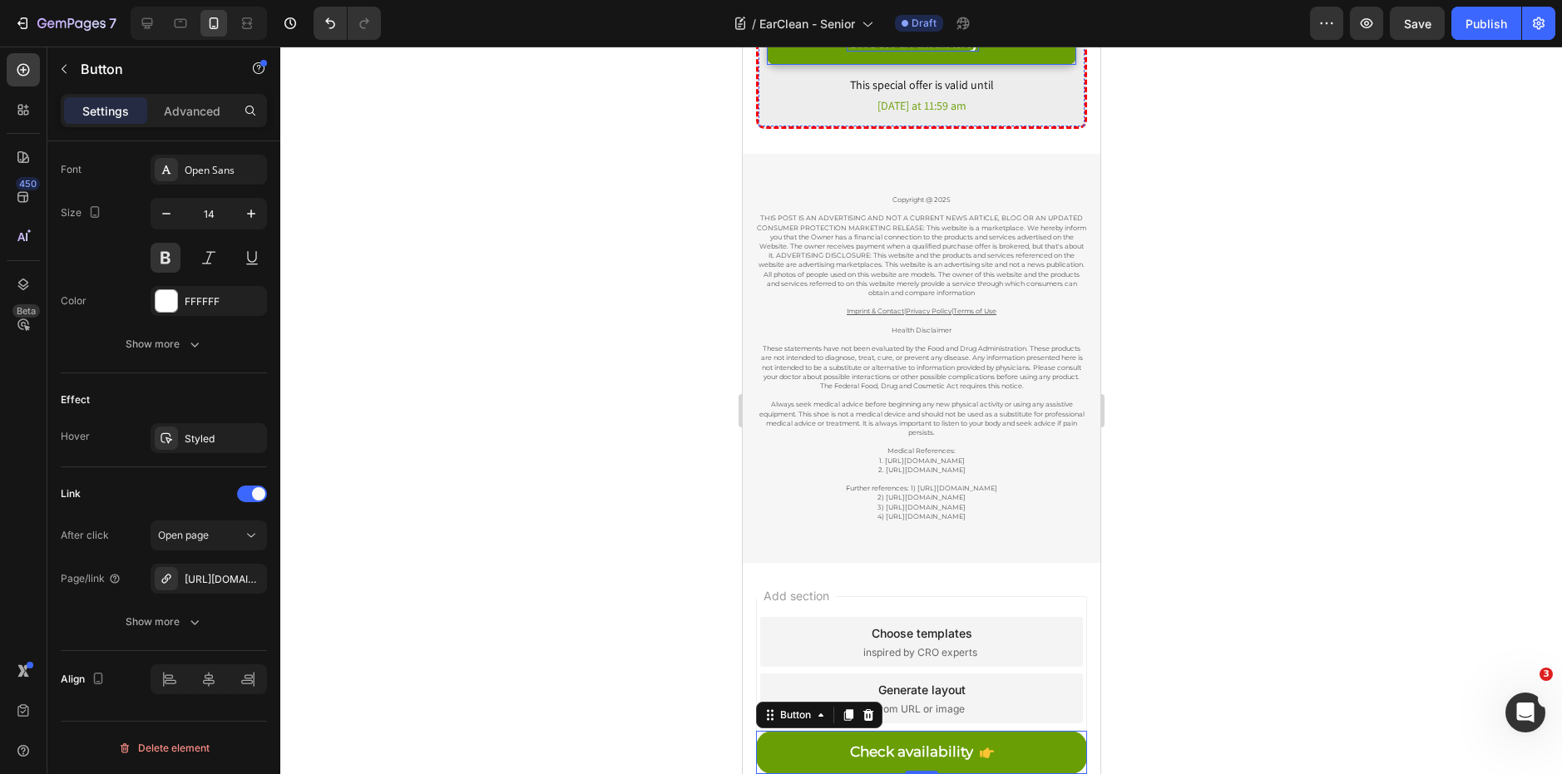
click at [922, 52] on span "Check availability" at bounding box center [912, 41] width 132 height 22
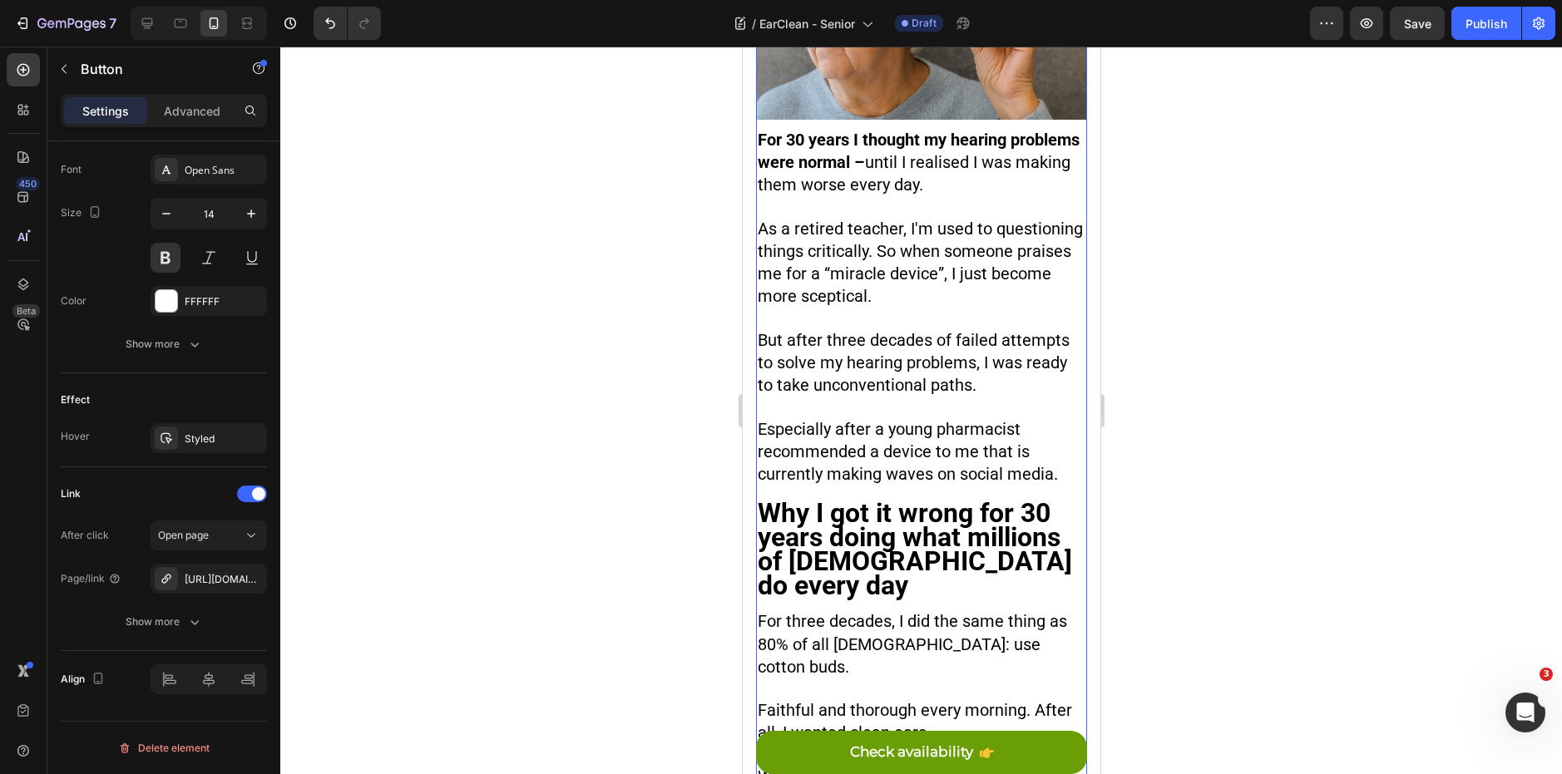
scroll to position [0, 0]
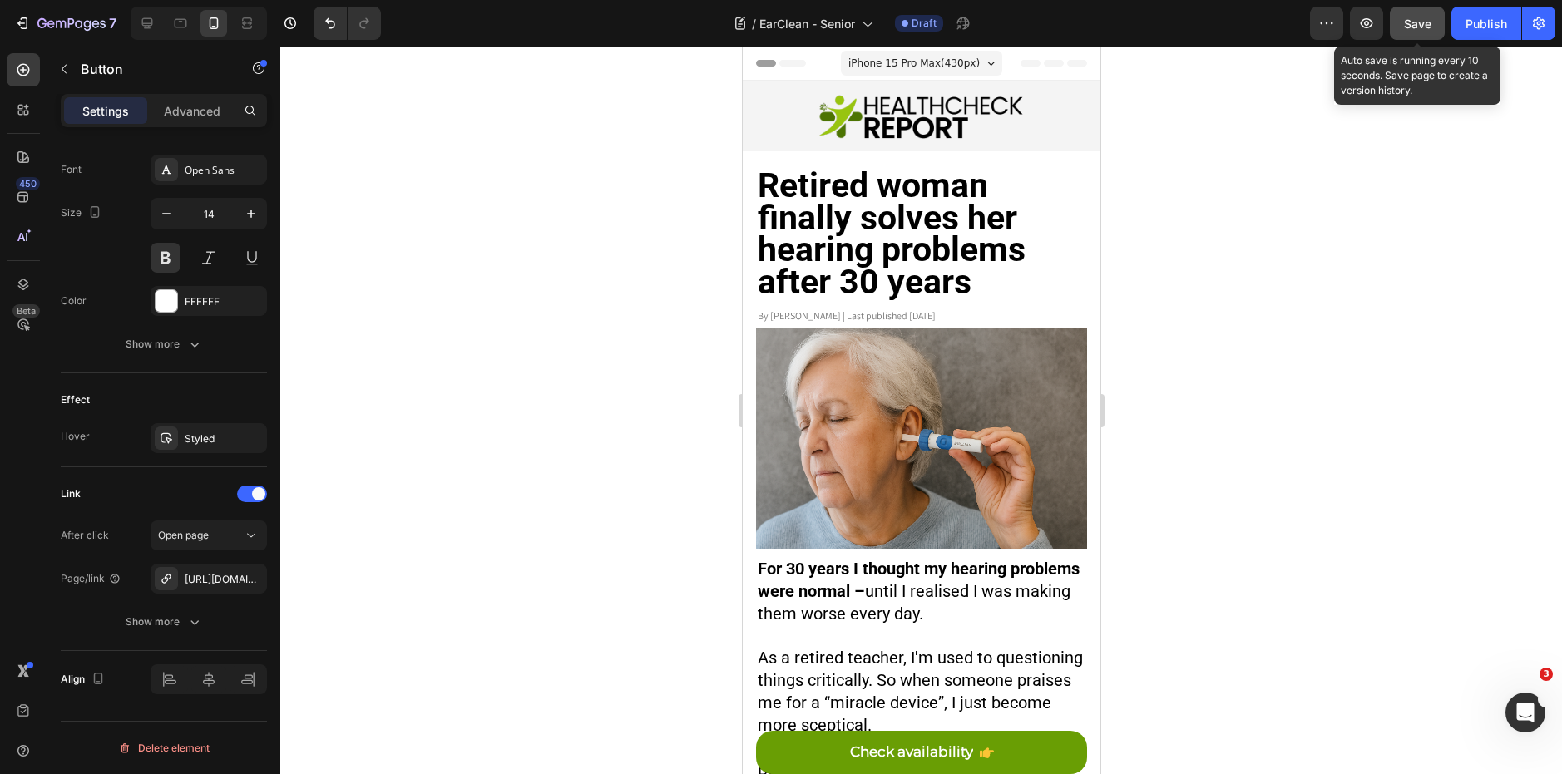
click at [1405, 27] on span "Save" at bounding box center [1417, 24] width 27 height 14
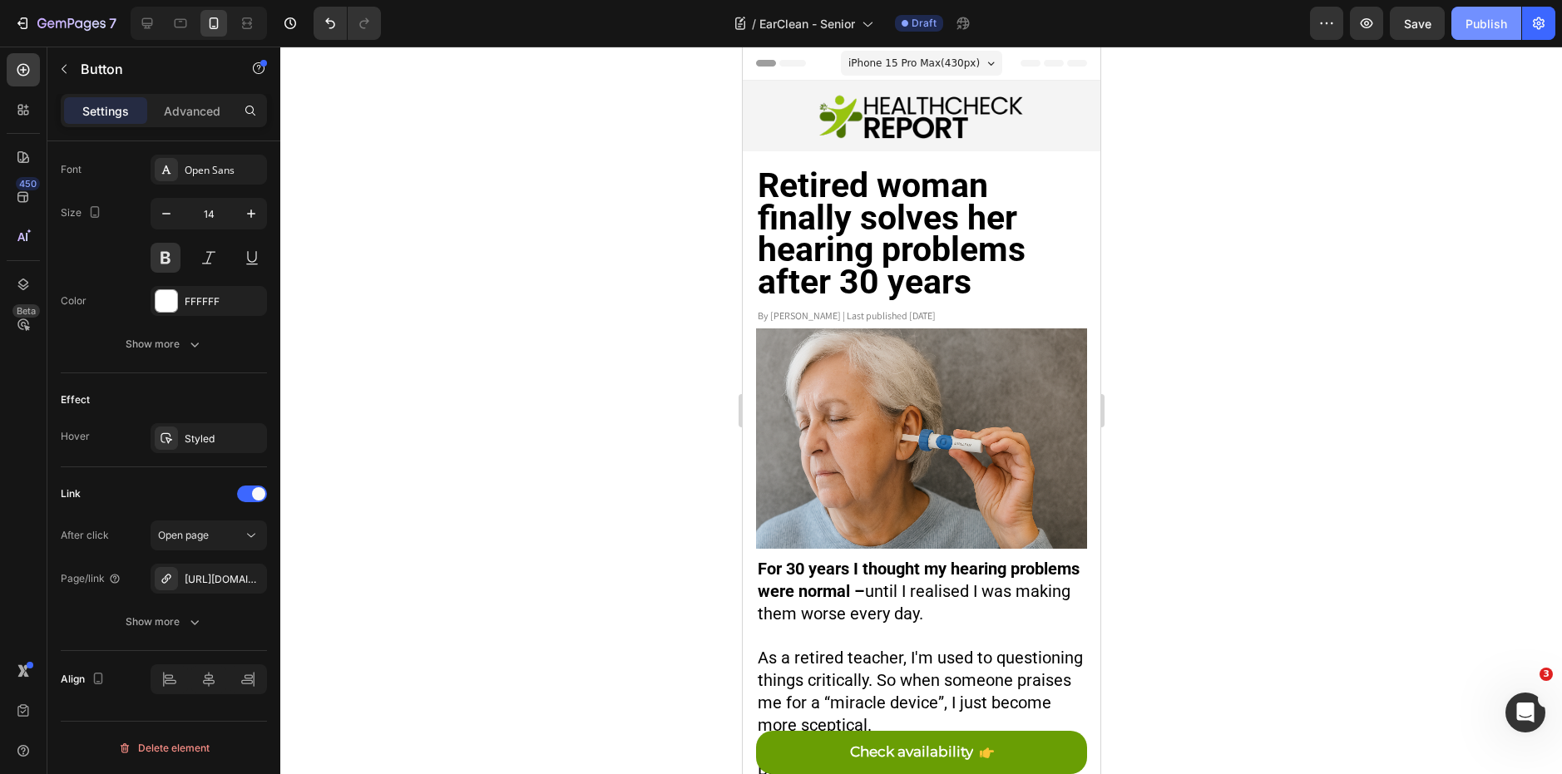
click at [1480, 20] on div "Publish" at bounding box center [1486, 23] width 42 height 17
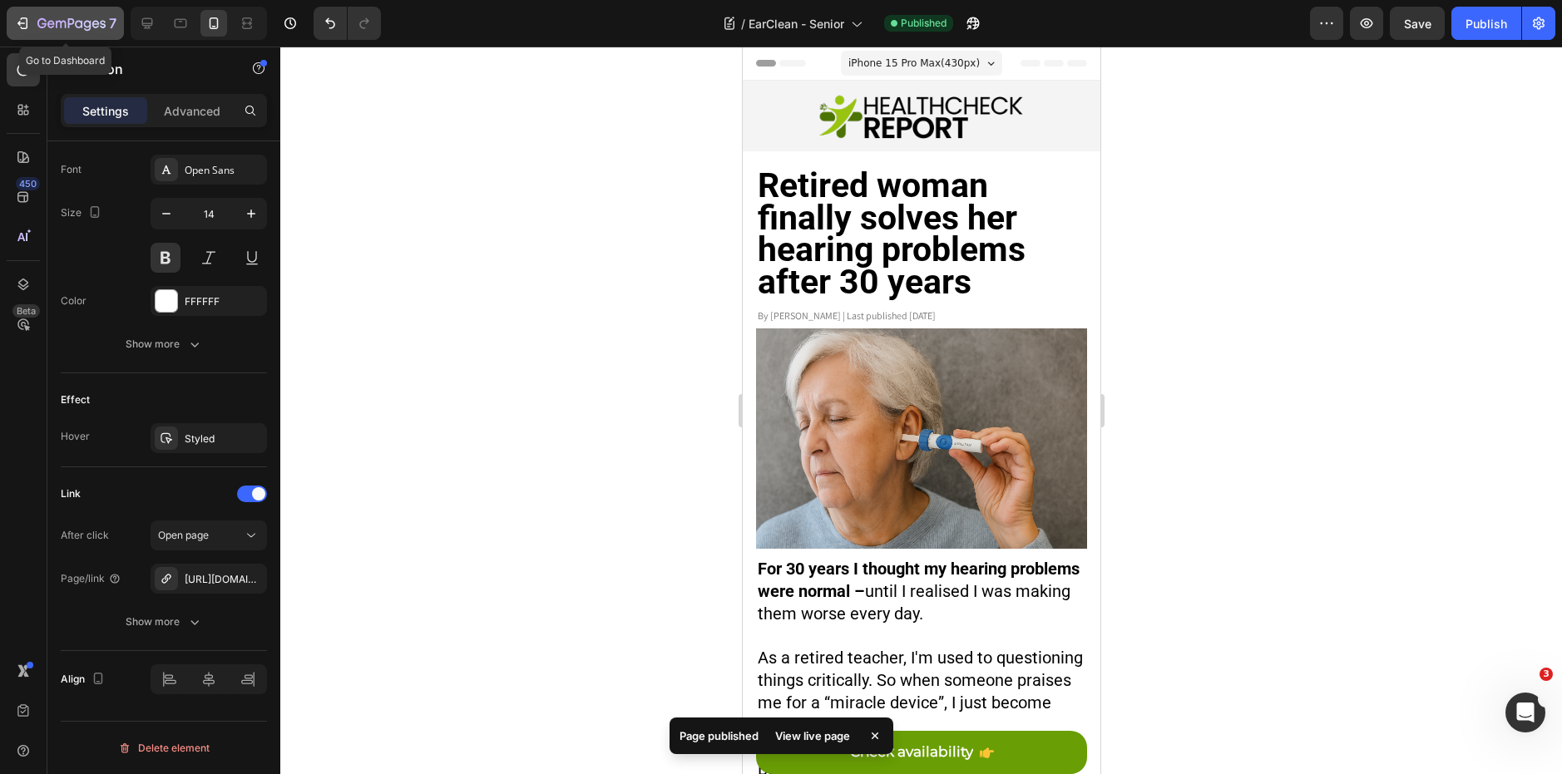
click at [78, 17] on div "7" at bounding box center [76, 23] width 79 height 20
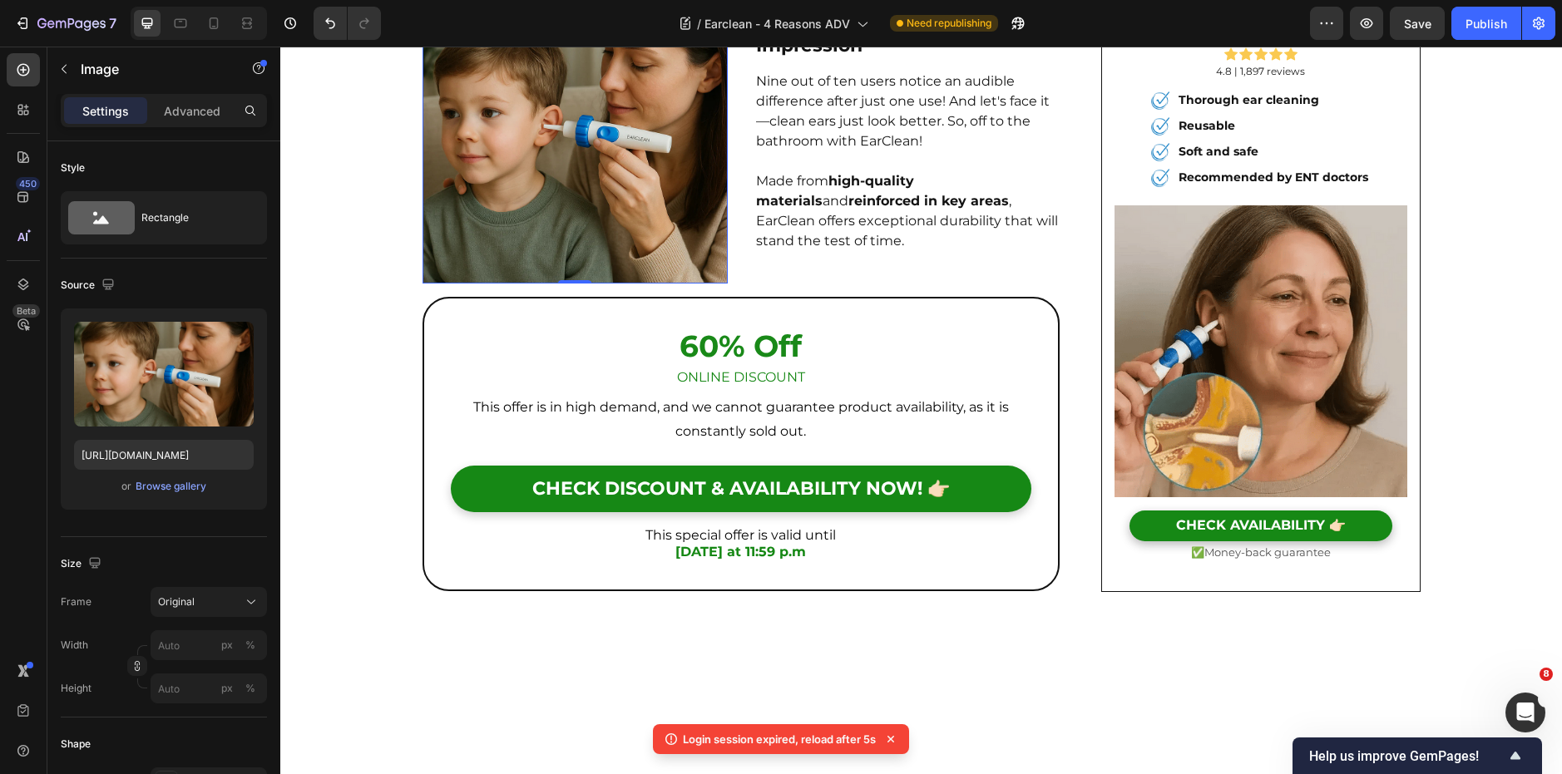
click at [1482, 42] on div "7 Version history / Earclean - 4 Reasons ADV Need republishing Preview Save Pub…" at bounding box center [781, 23] width 1562 height 47
click at [1488, 23] on div "Publish" at bounding box center [1486, 23] width 42 height 17
